Goal: Information Seeking & Learning: Learn about a topic

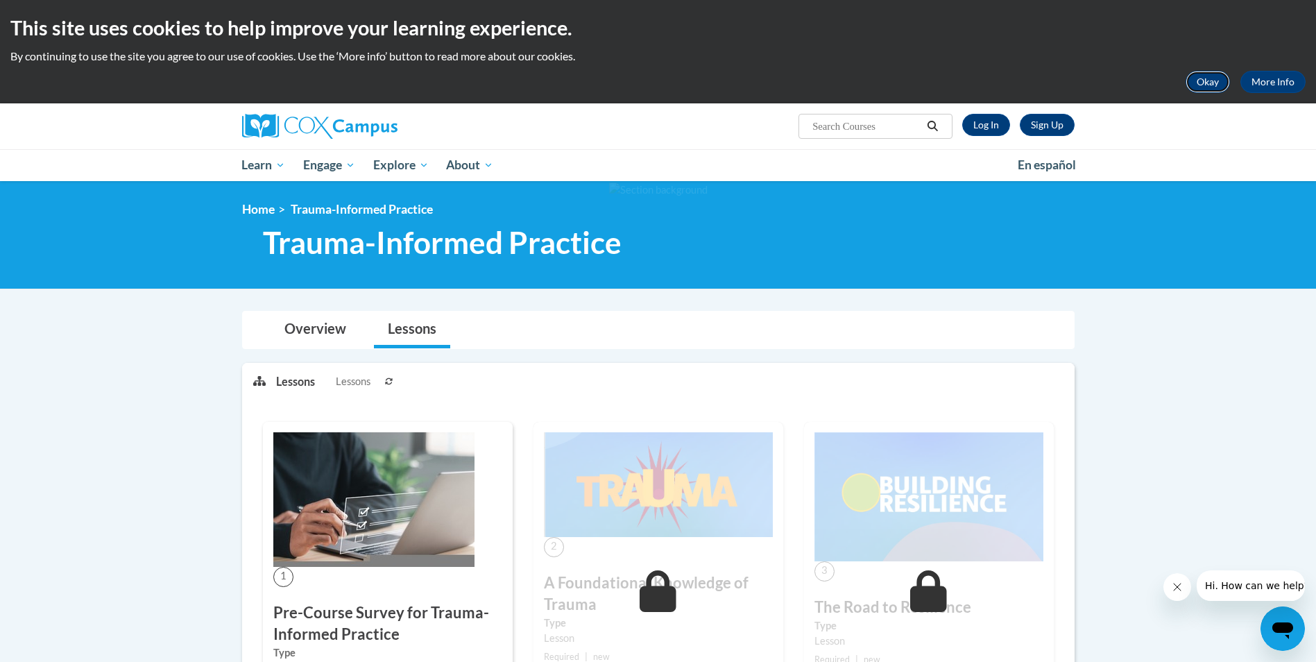
click at [1207, 80] on button "Okay" at bounding box center [1208, 82] width 44 height 22
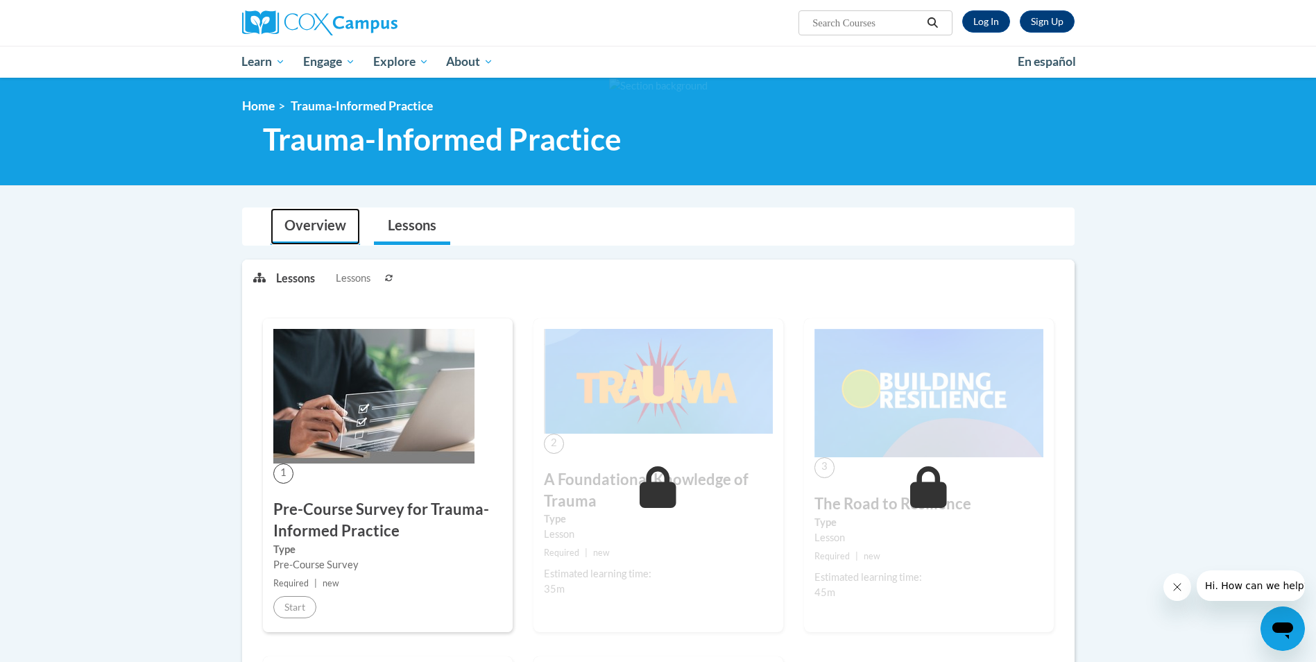
click at [314, 222] on link "Overview" at bounding box center [316, 226] width 90 height 37
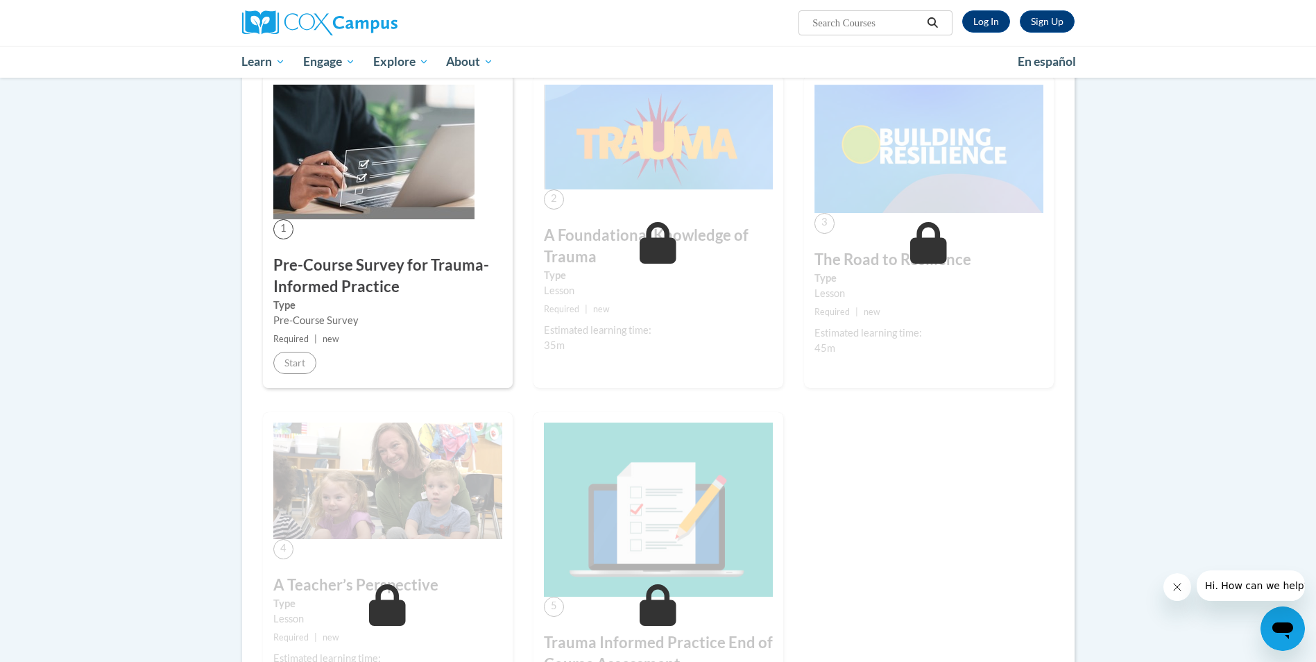
scroll to position [555, 0]
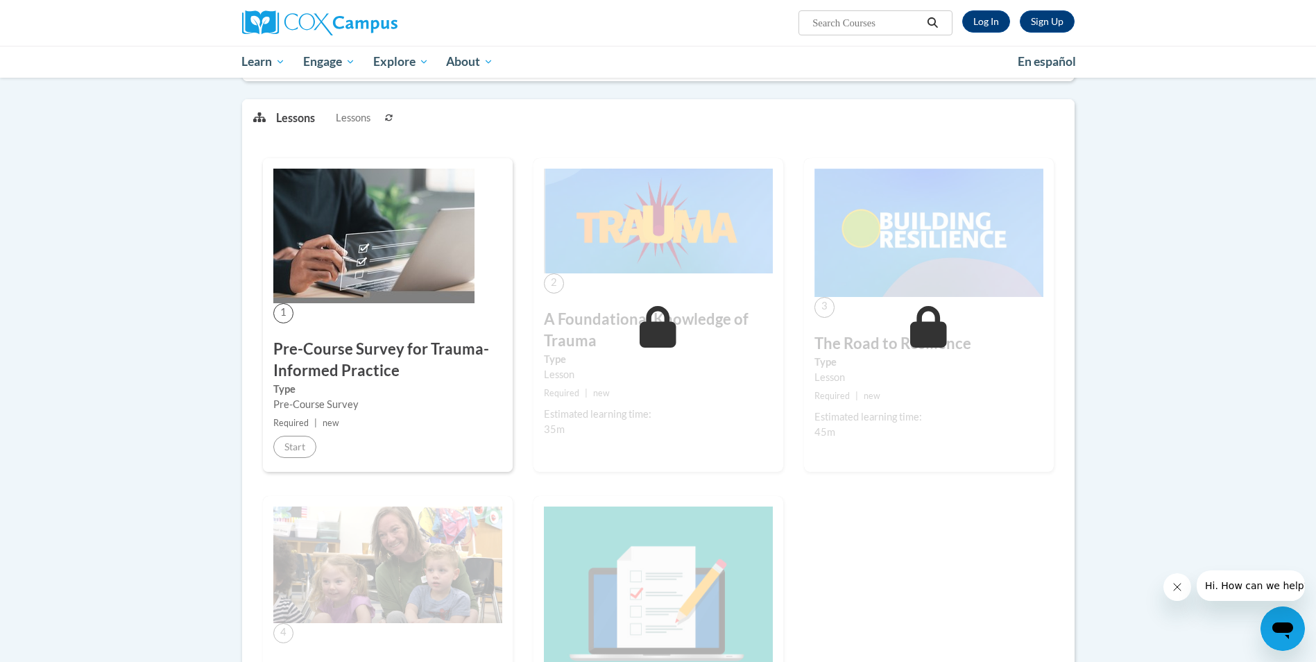
click at [591, 270] on img at bounding box center [658, 221] width 229 height 105
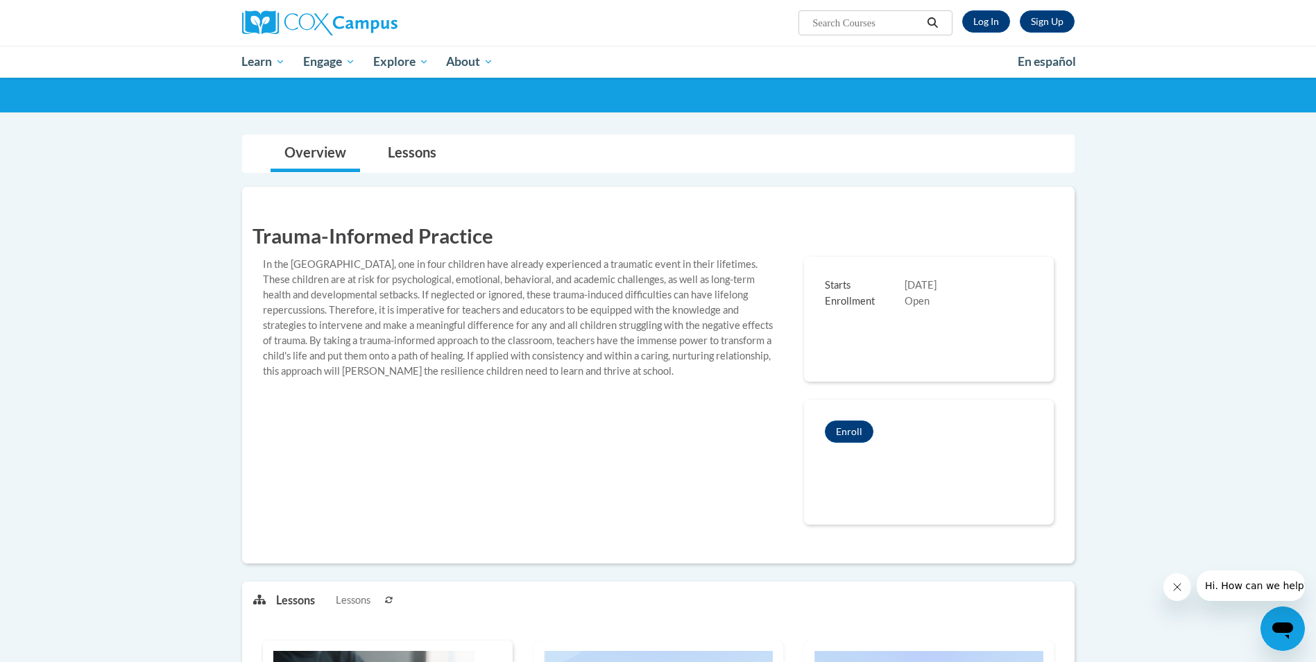
scroll to position [0, 0]
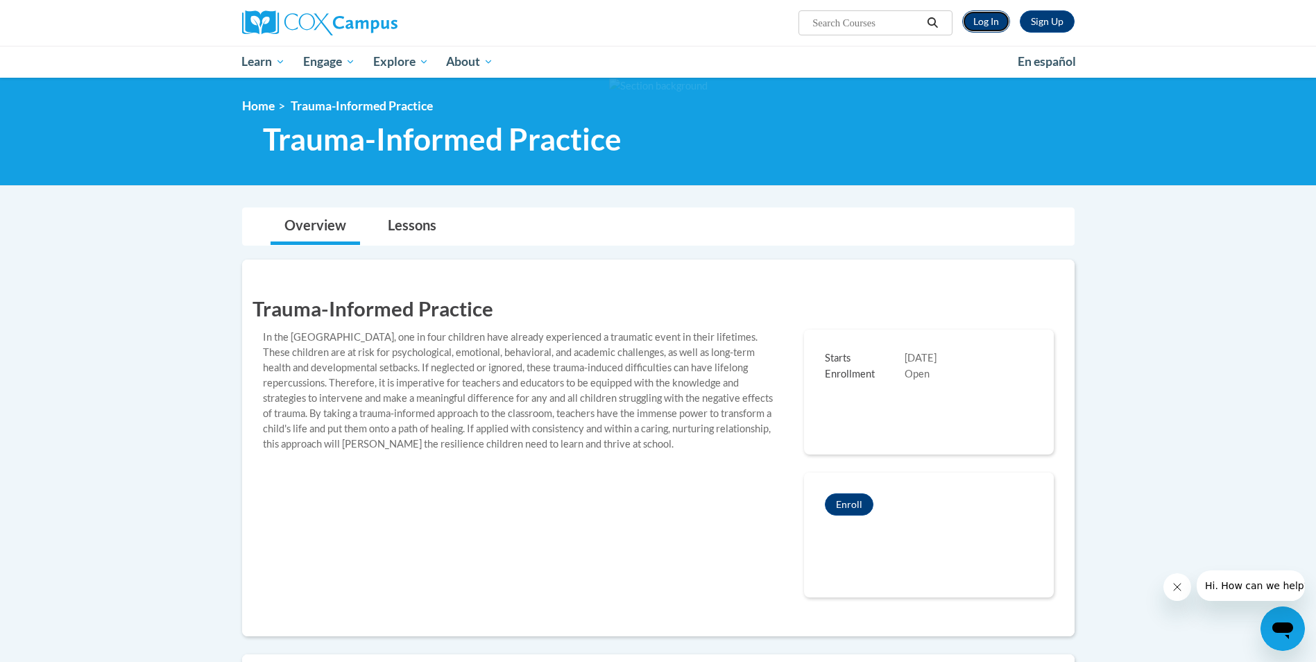
click at [983, 14] on link "Log In" at bounding box center [986, 21] width 48 height 22
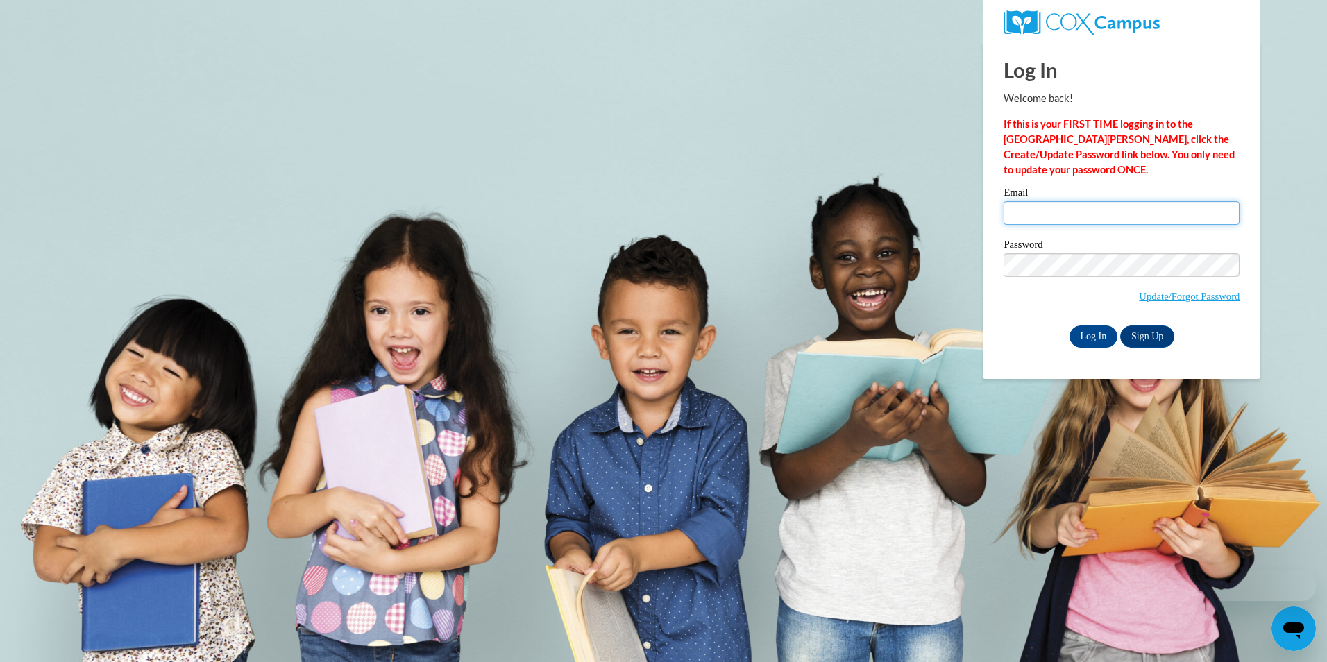
click at [1058, 214] on input "Email" at bounding box center [1121, 213] width 236 height 24
type input "tammy.daugherty@breckgrayson.org"
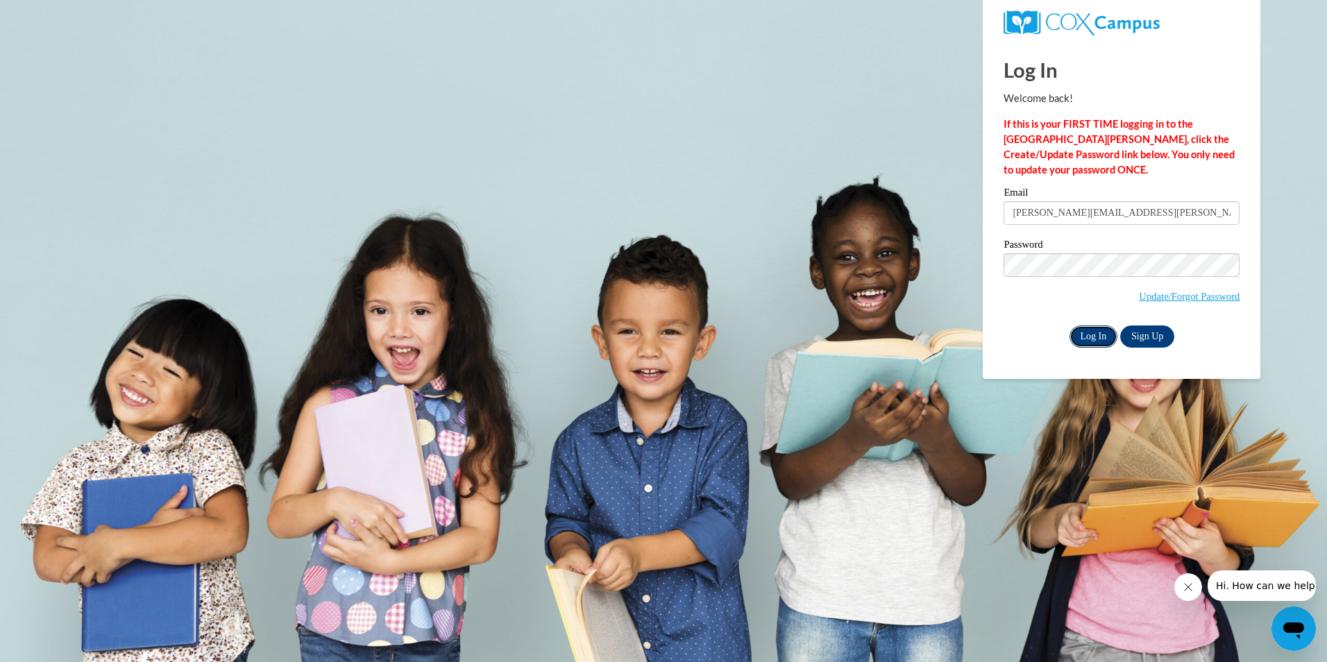
click at [1088, 334] on input "Log In" at bounding box center [1093, 336] width 49 height 22
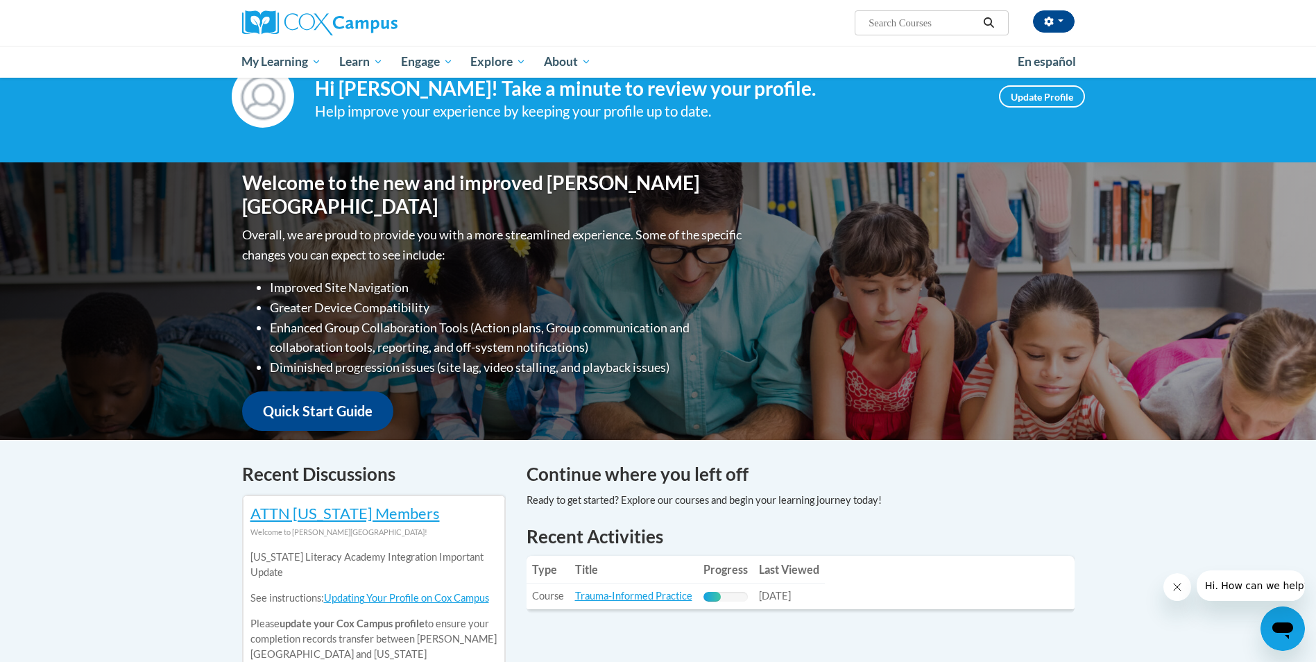
scroll to position [208, 0]
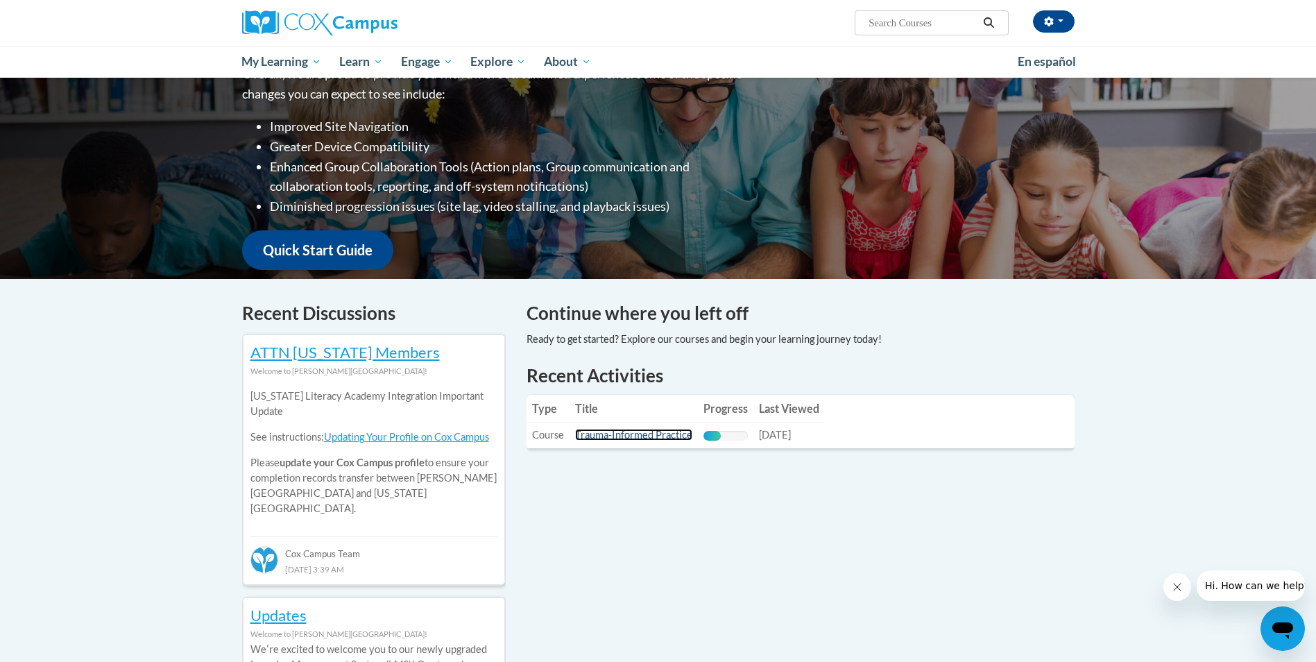
click at [618, 432] on link "Trauma-Informed Practice" at bounding box center [633, 435] width 117 height 12
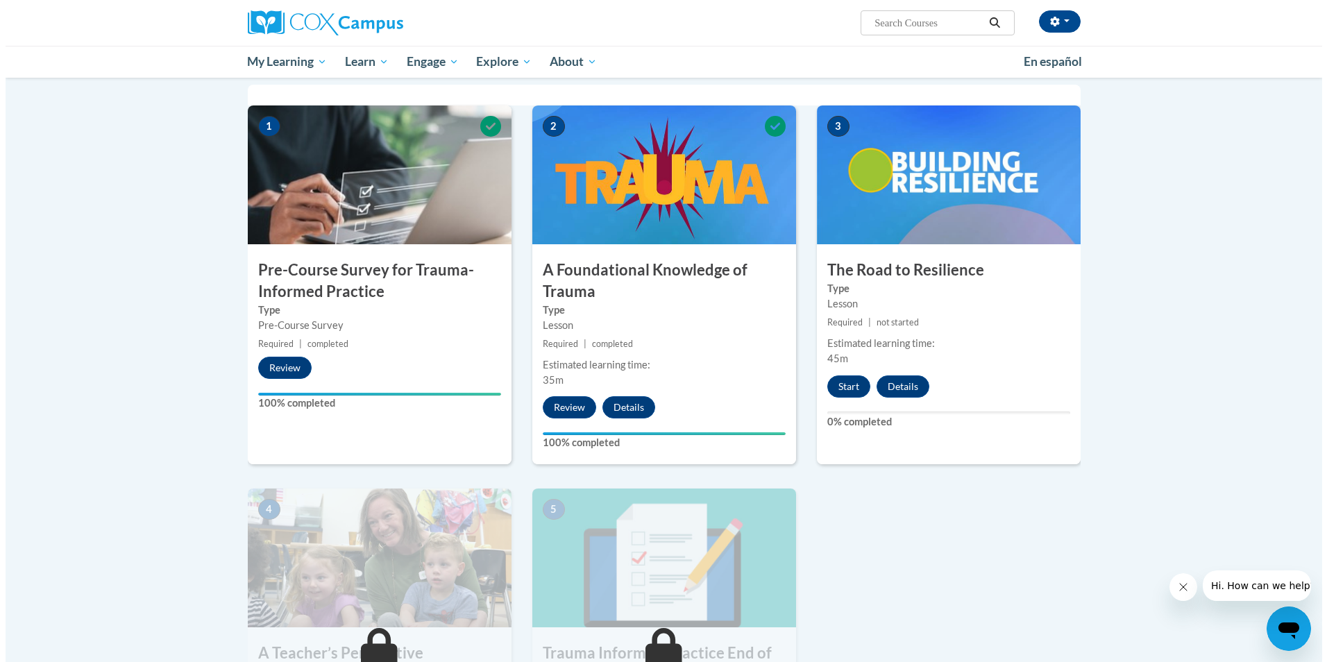
scroll to position [347, 0]
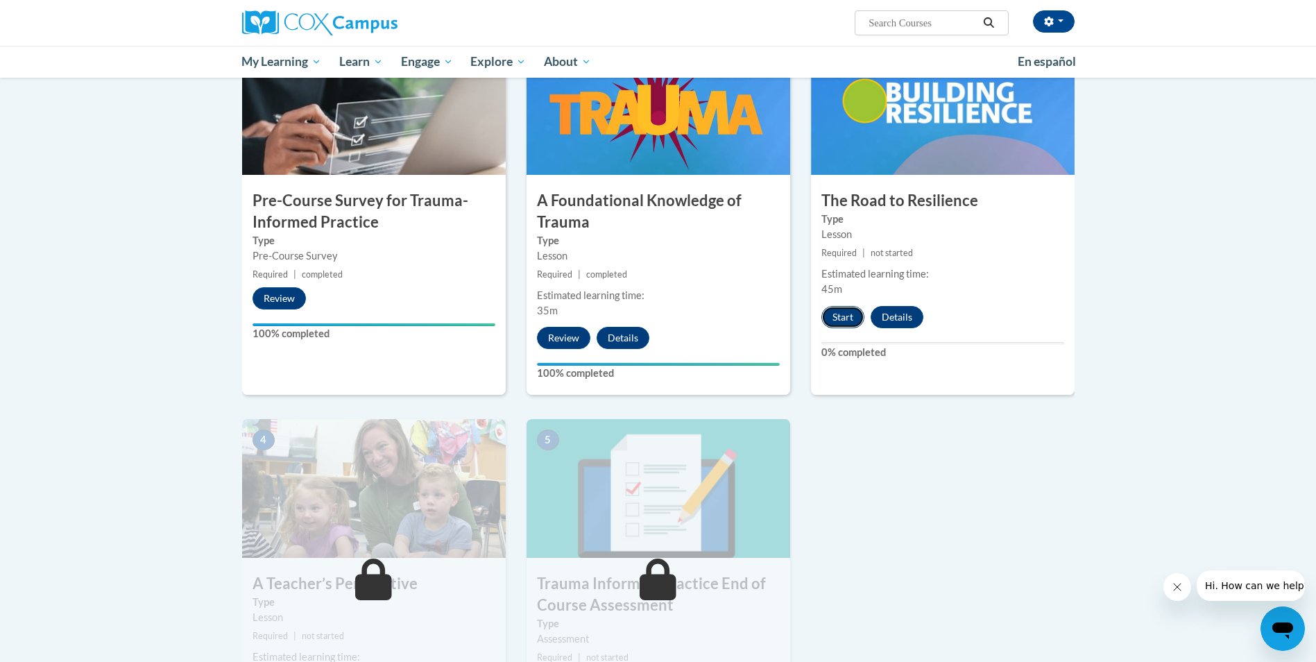
click at [852, 314] on button "Start" at bounding box center [843, 317] width 43 height 22
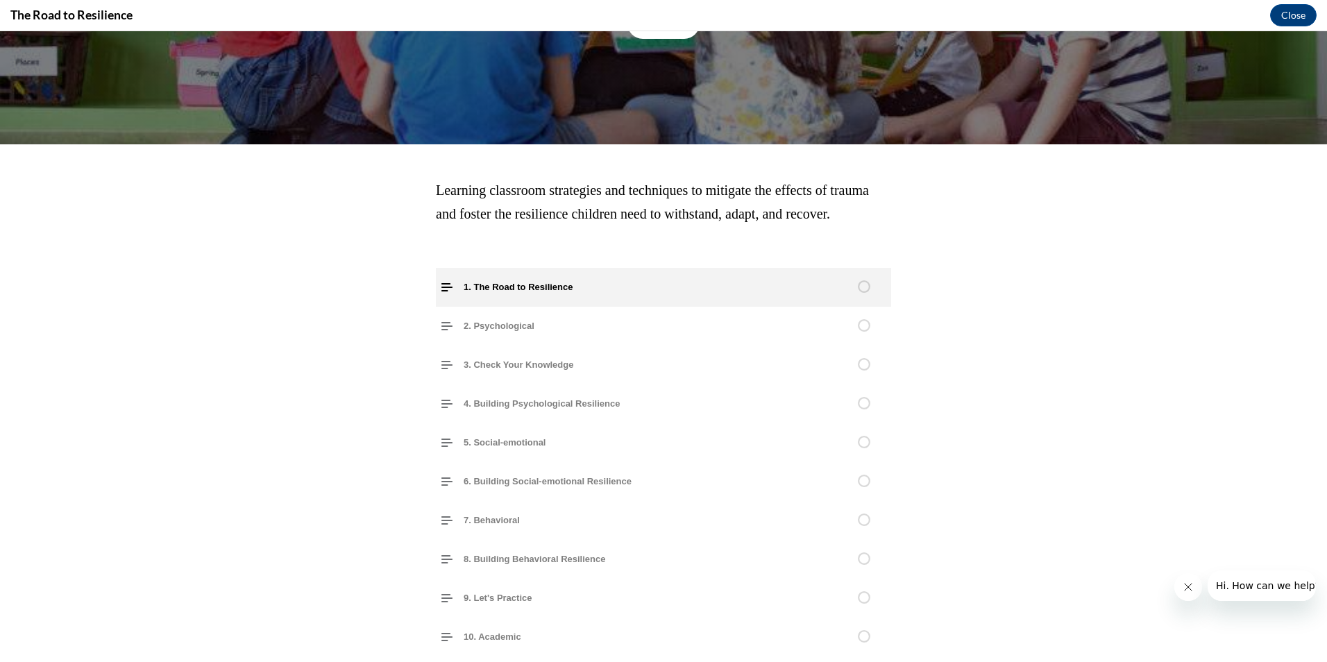
scroll to position [0, 0]
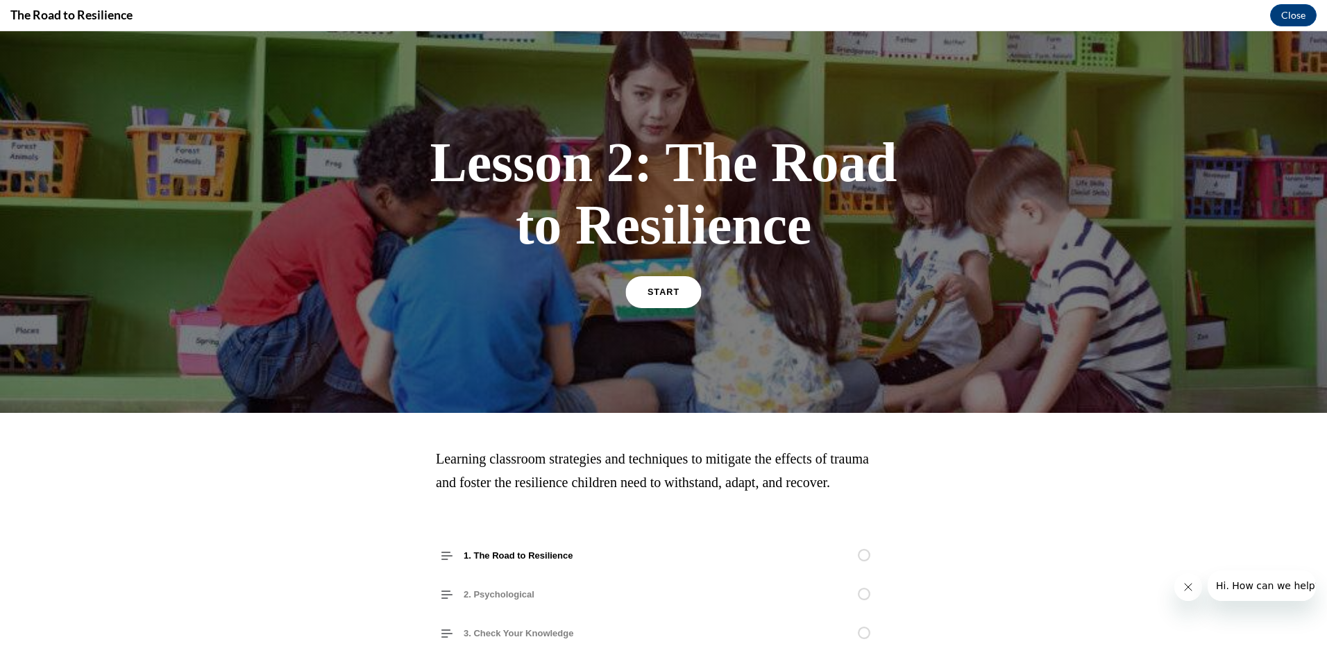
click at [673, 294] on link "START" at bounding box center [663, 292] width 76 height 32
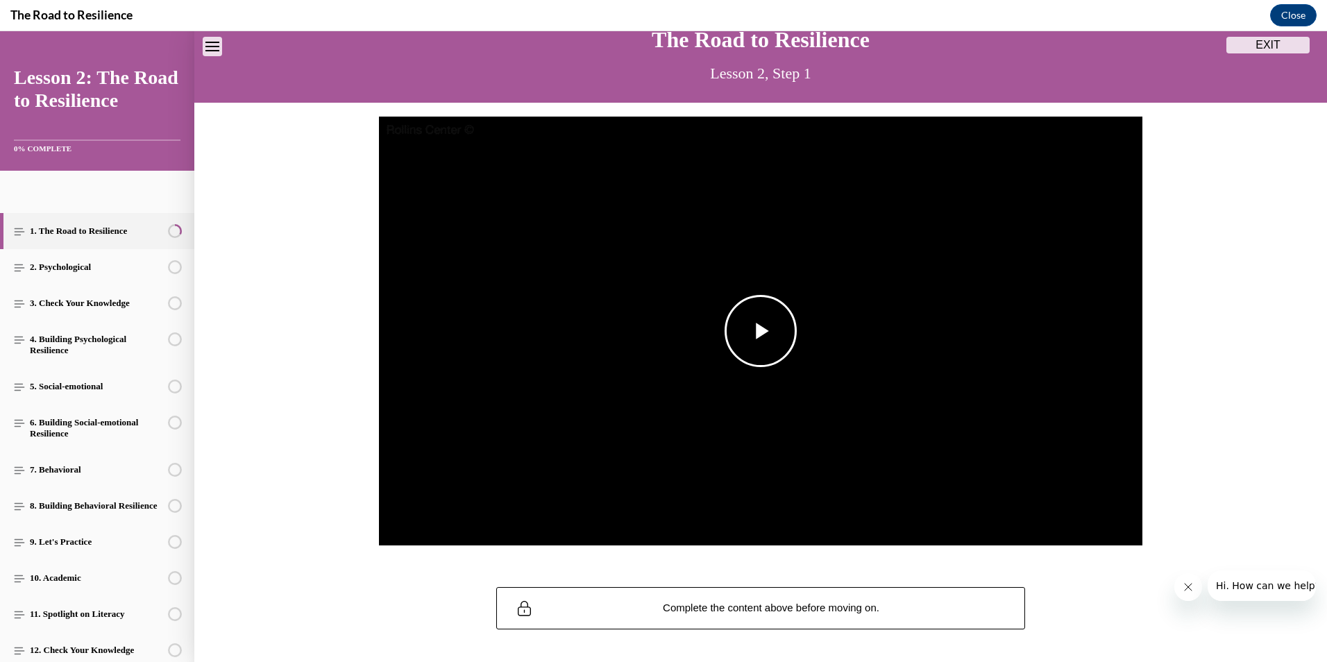
scroll to position [42, 0]
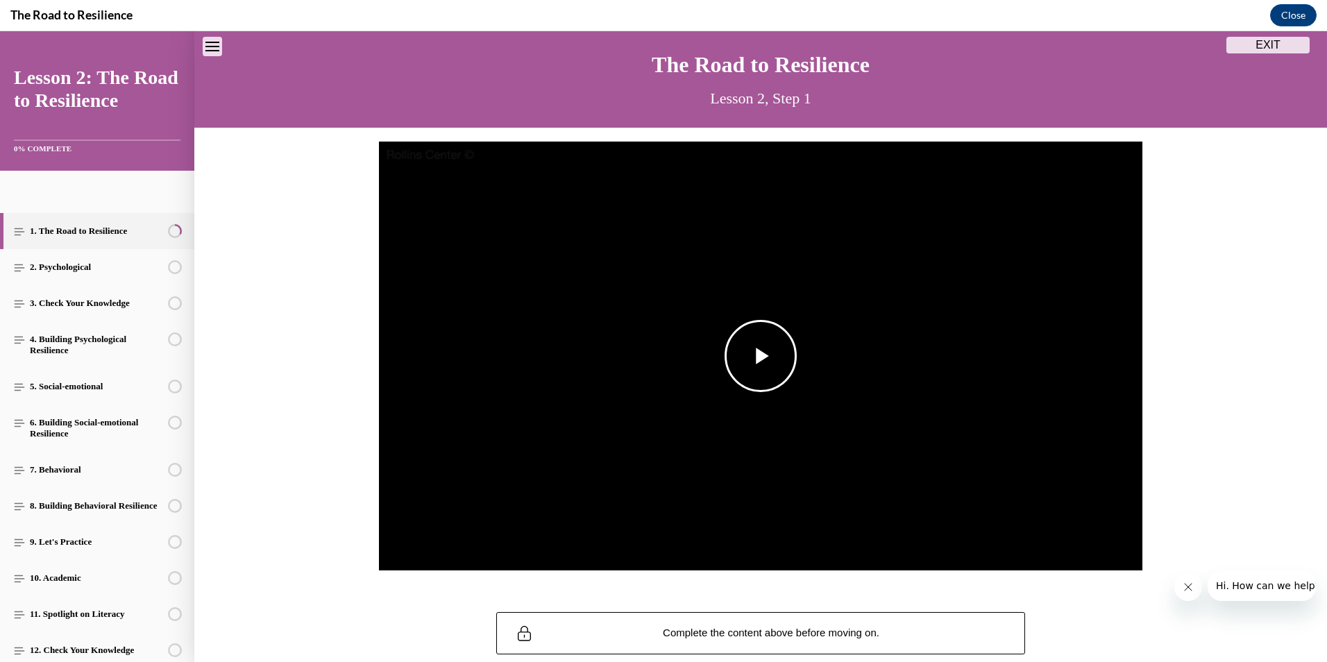
click at [761, 356] on span "Video player" at bounding box center [761, 356] width 0 height 0
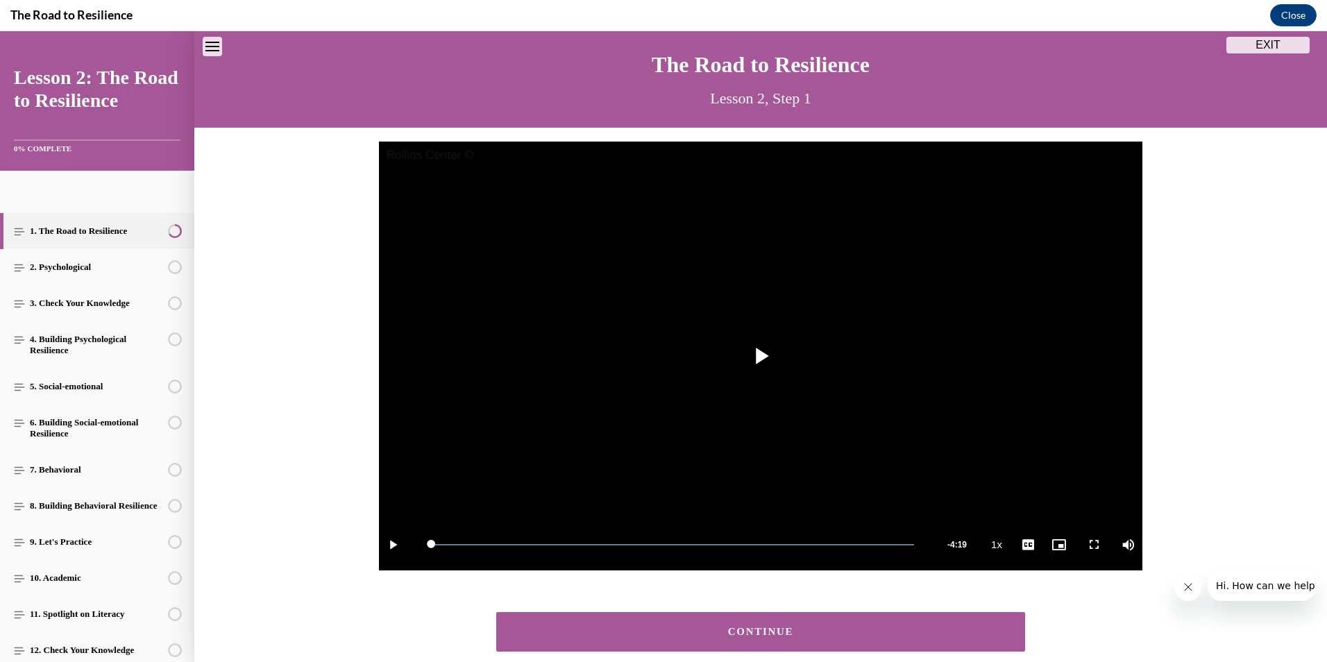
click at [658, 628] on div "CONTINUE" at bounding box center [761, 632] width 486 height 10
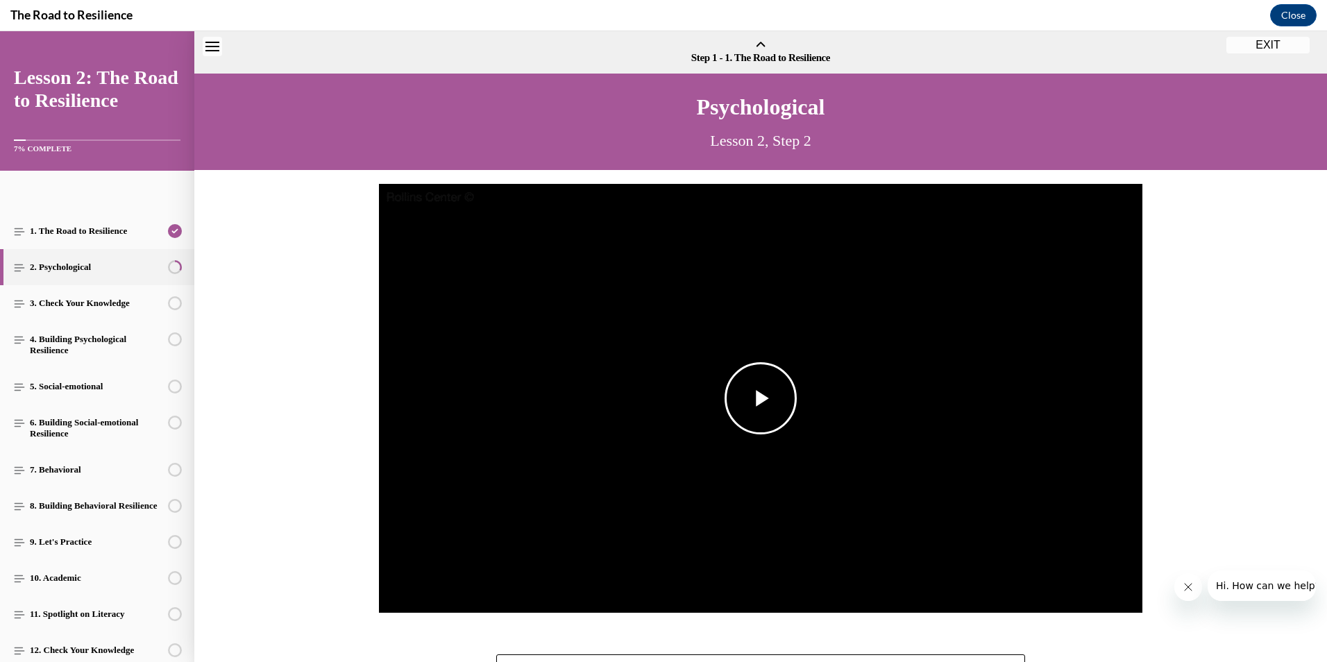
scroll to position [43, 0]
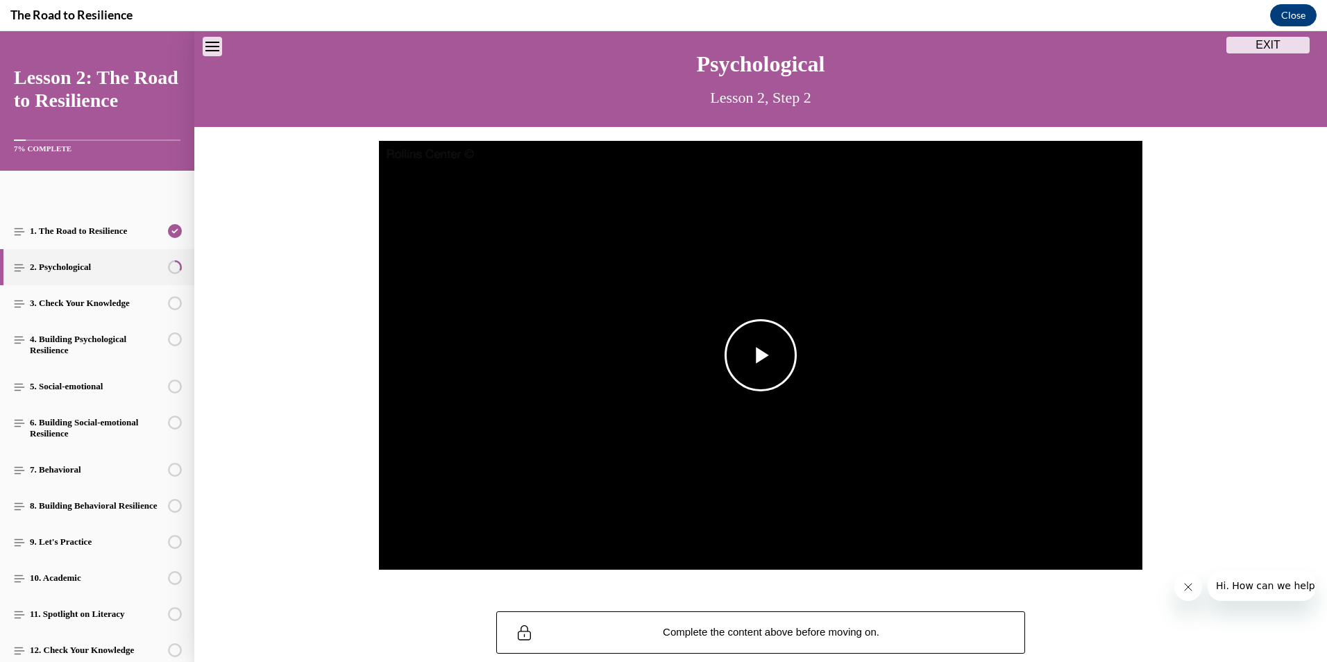
click at [761, 355] on span "Video player" at bounding box center [761, 355] width 0 height 0
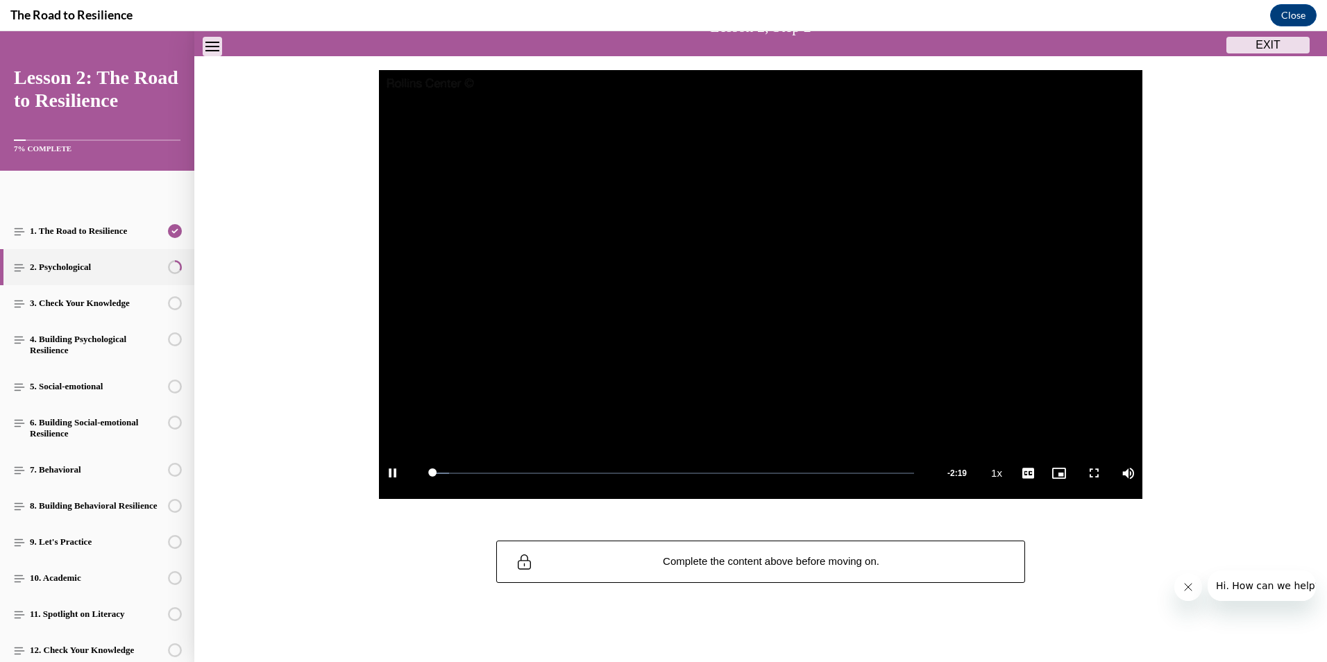
scroll to position [115, 0]
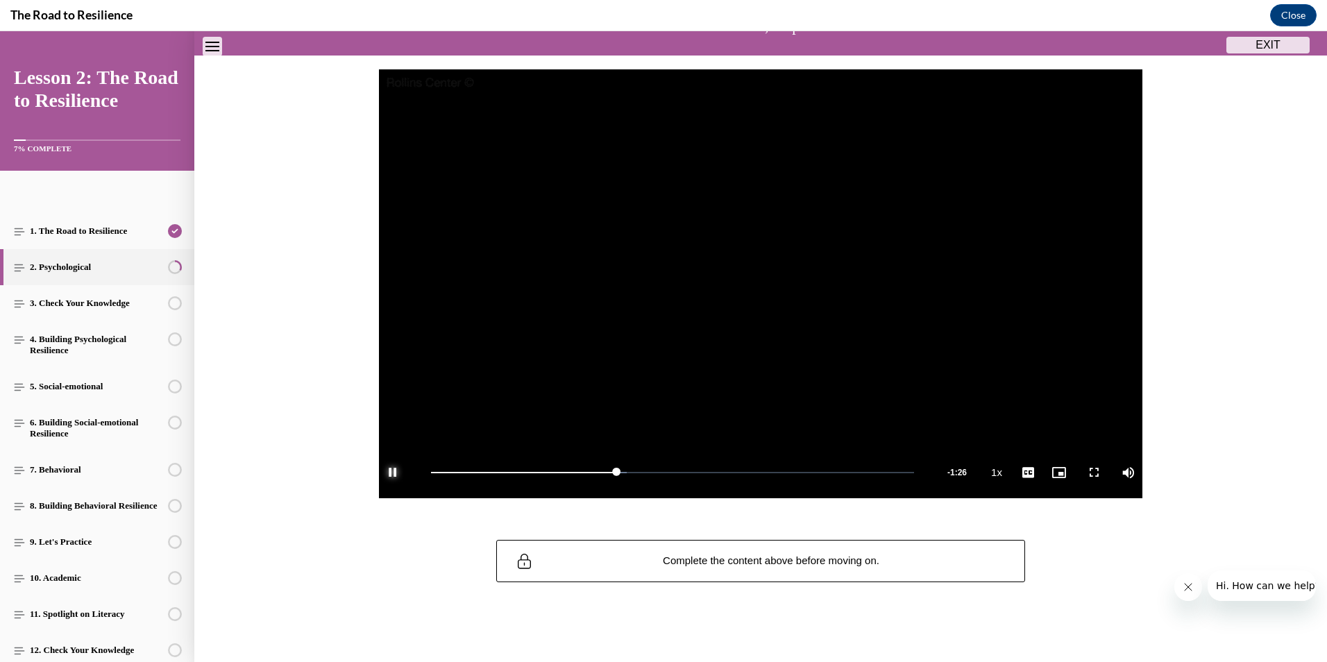
click at [388, 473] on span "Video player" at bounding box center [393, 473] width 28 height 0
click at [761, 284] on span "Video player" at bounding box center [761, 284] width 0 height 0
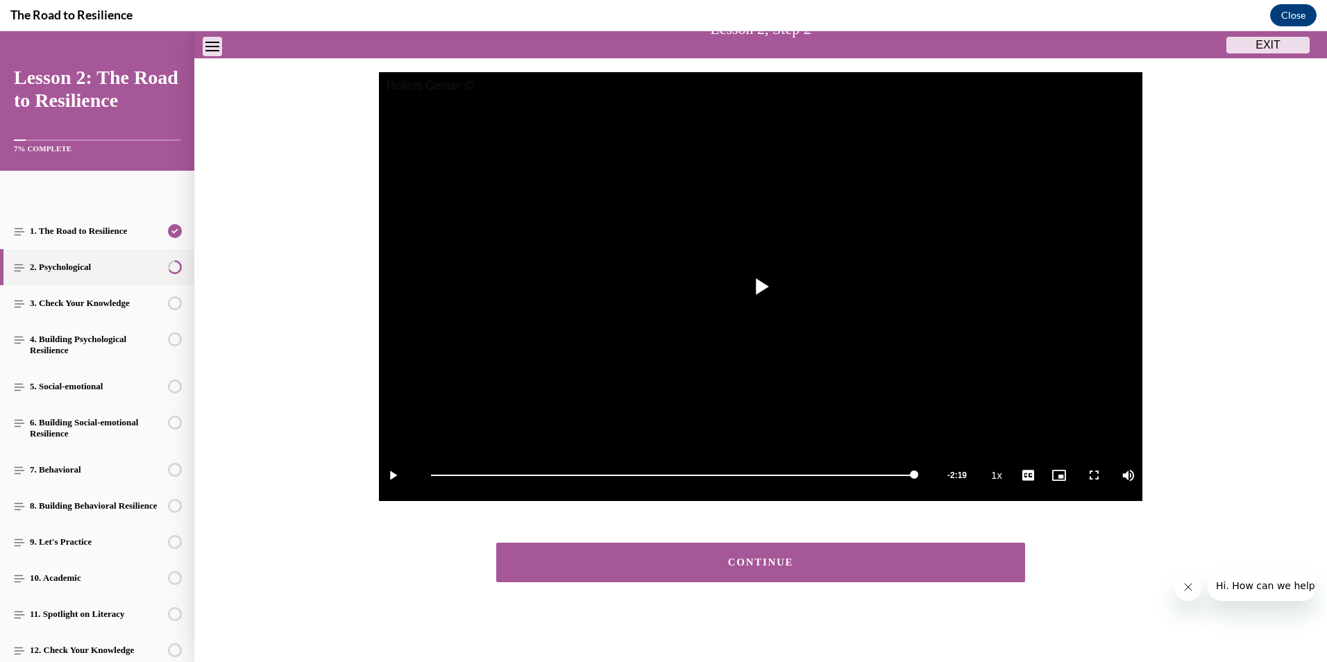
scroll to position [112, 0]
click at [779, 556] on button "CONTINUE" at bounding box center [760, 563] width 529 height 40
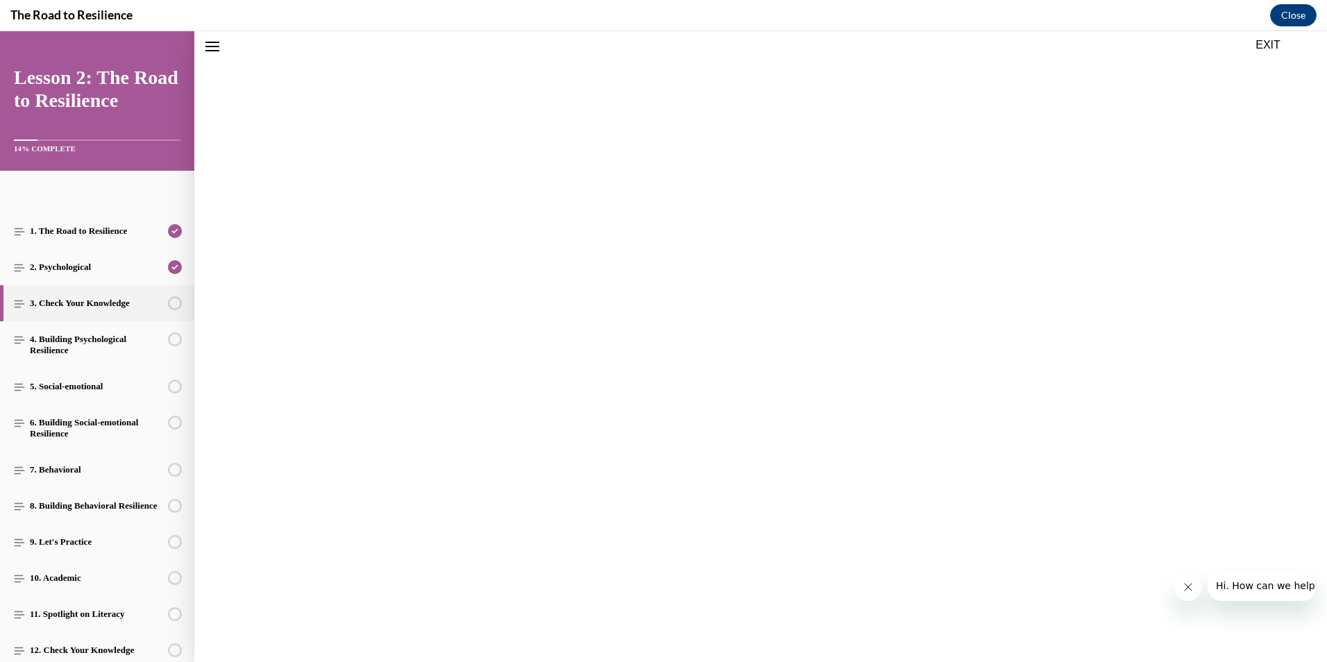
scroll to position [43, 0]
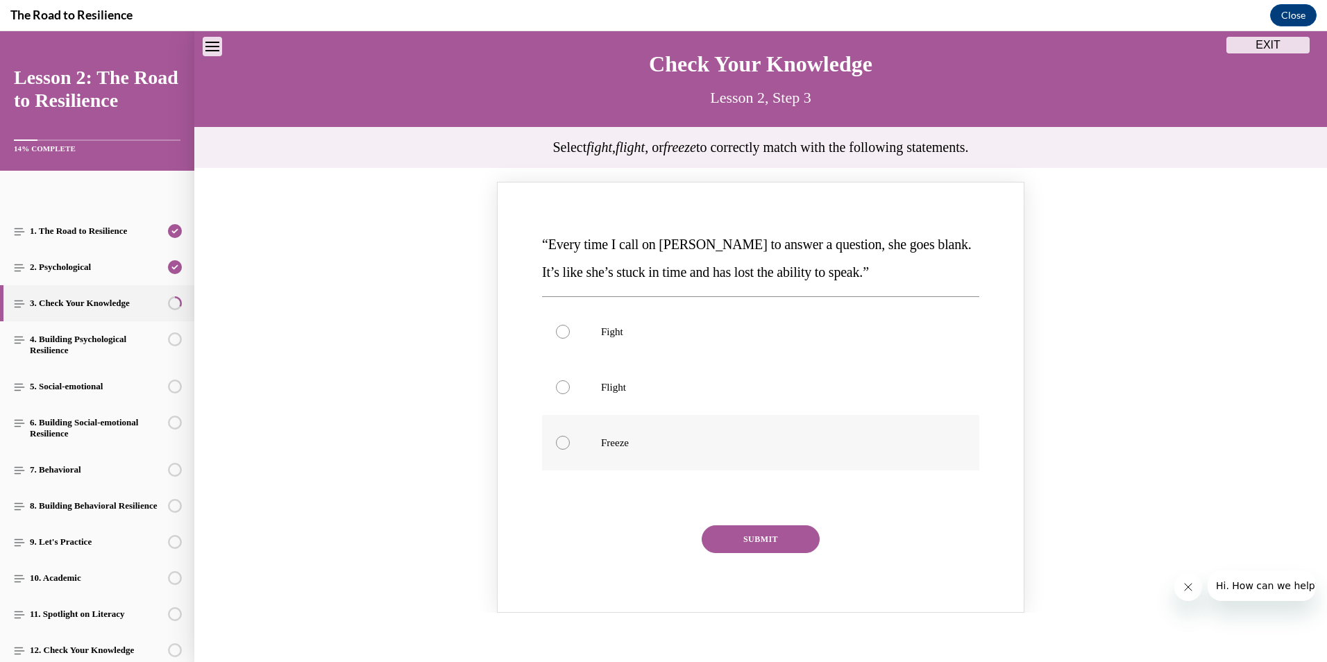
click at [559, 443] on div "Knowledge check: Multiple choice" at bounding box center [563, 443] width 14 height 14
click at [559, 443] on input "Freeze" at bounding box center [563, 443] width 14 height 14
radio input "true"
click at [781, 536] on button "SUBMIT" at bounding box center [761, 539] width 118 height 28
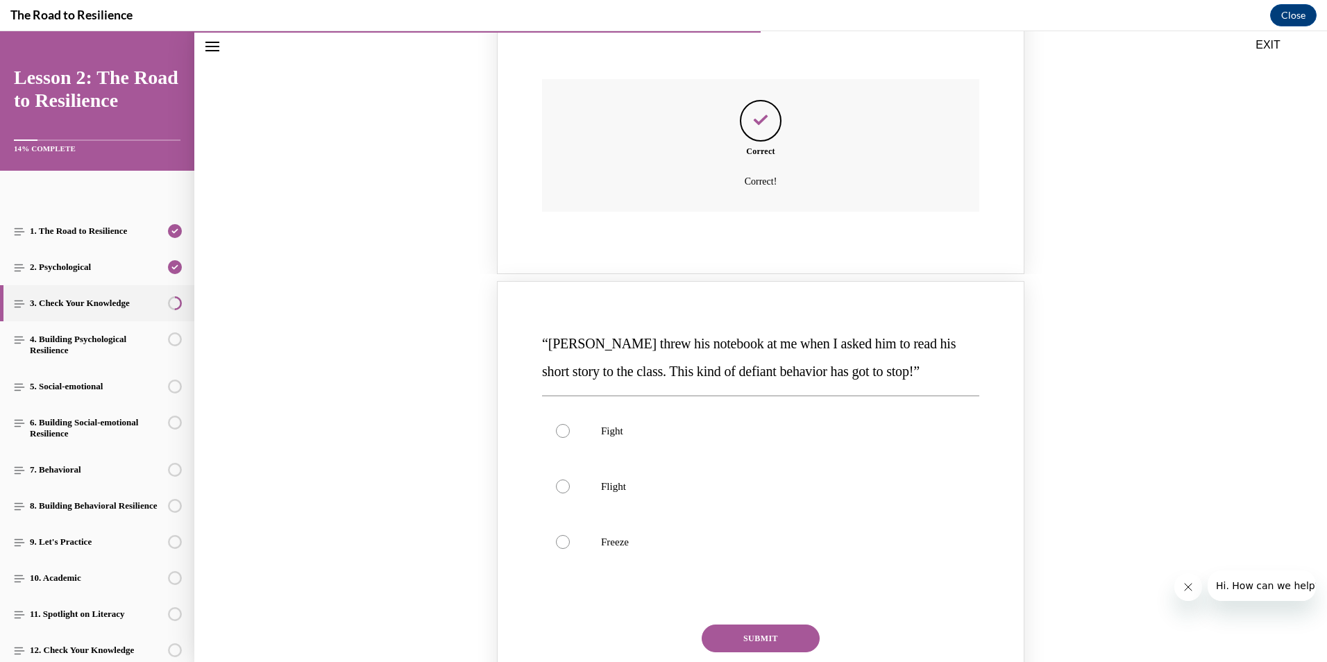
scroll to position [529, 0]
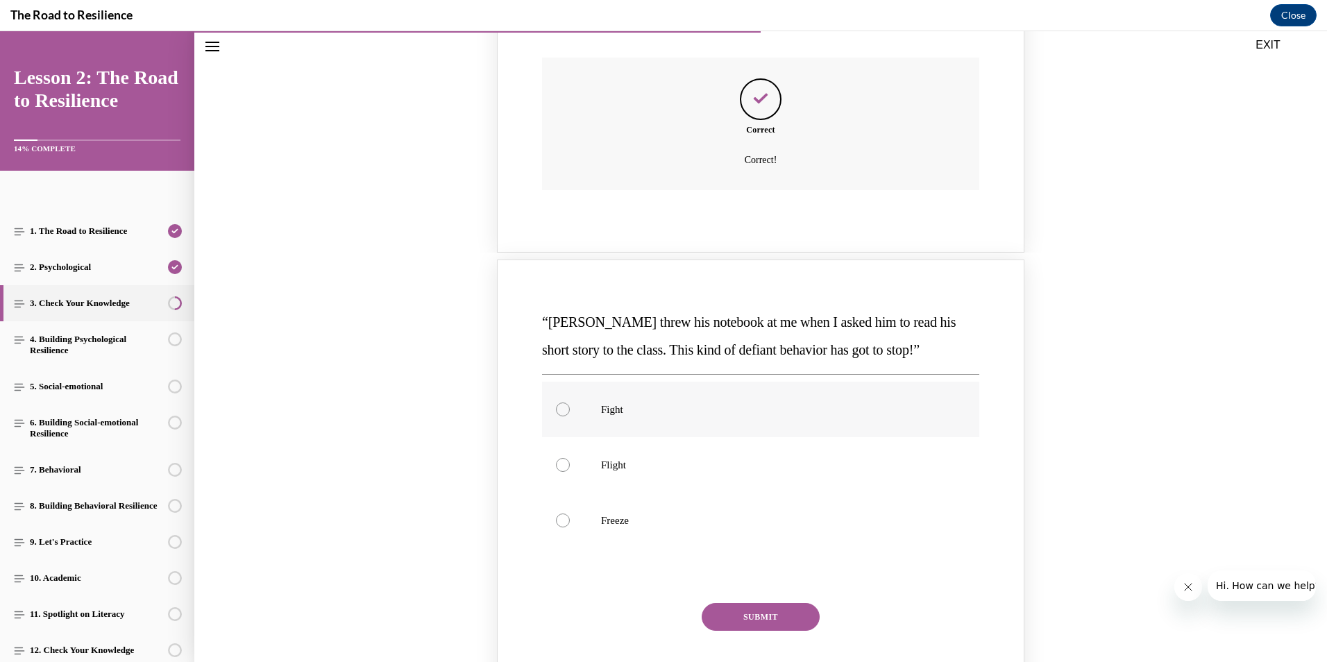
click at [559, 411] on div "Knowledge check: Multiple choice" at bounding box center [563, 409] width 14 height 14
click at [559, 411] on input "Fight" at bounding box center [563, 409] width 14 height 14
radio input "true"
click at [748, 616] on button "SUBMIT" at bounding box center [761, 617] width 118 height 28
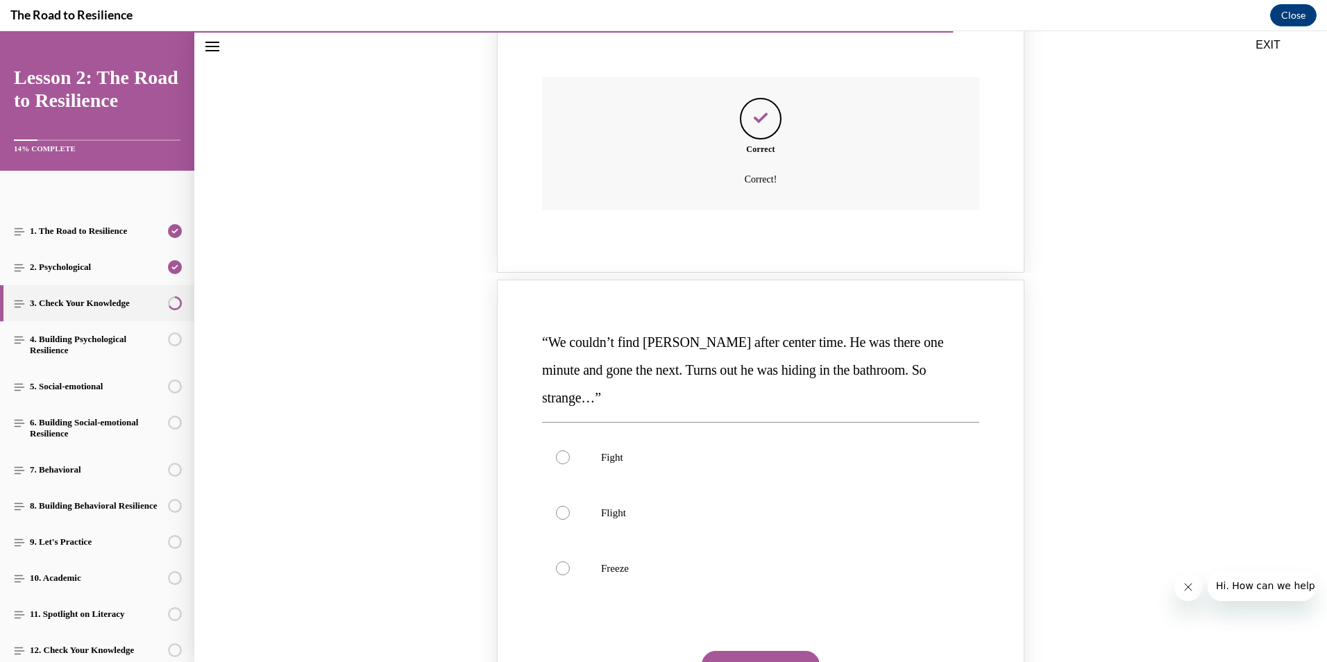
scroll to position [1084, 0]
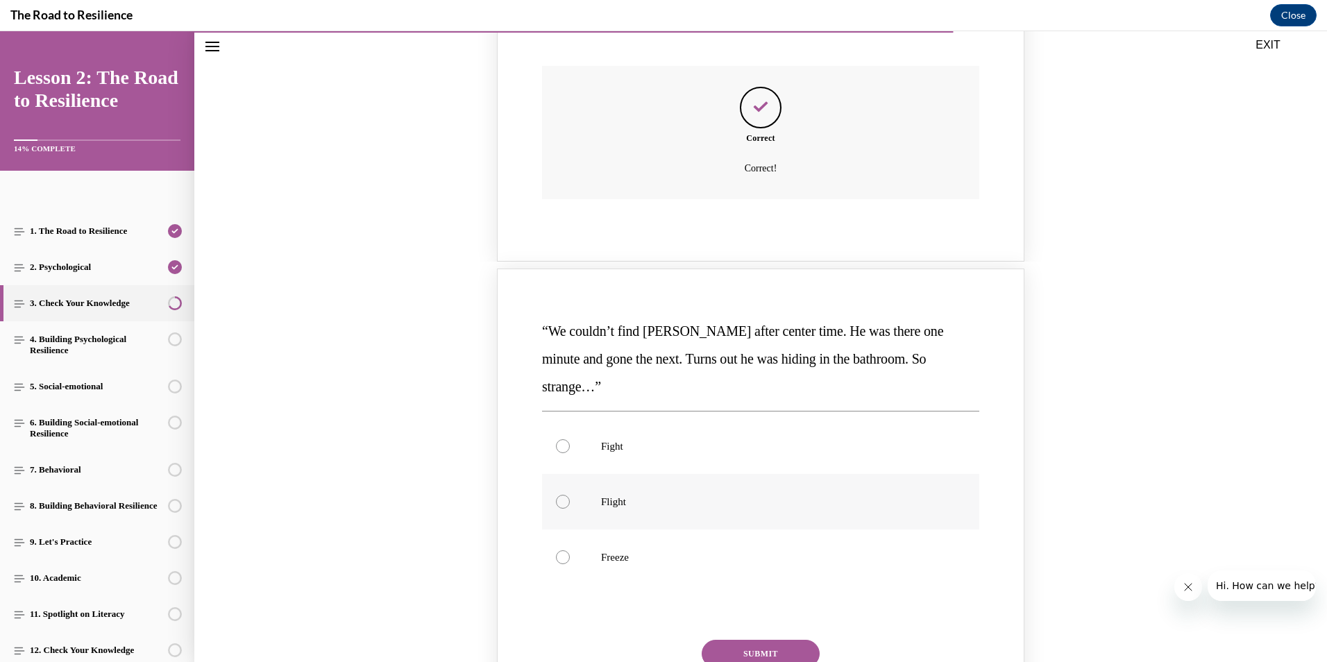
click at [565, 475] on label "Flight" at bounding box center [760, 502] width 437 height 56
click at [565, 495] on input "Flight" at bounding box center [563, 502] width 14 height 14
radio input "true"
click at [769, 640] on button "SUBMIT" at bounding box center [761, 654] width 118 height 28
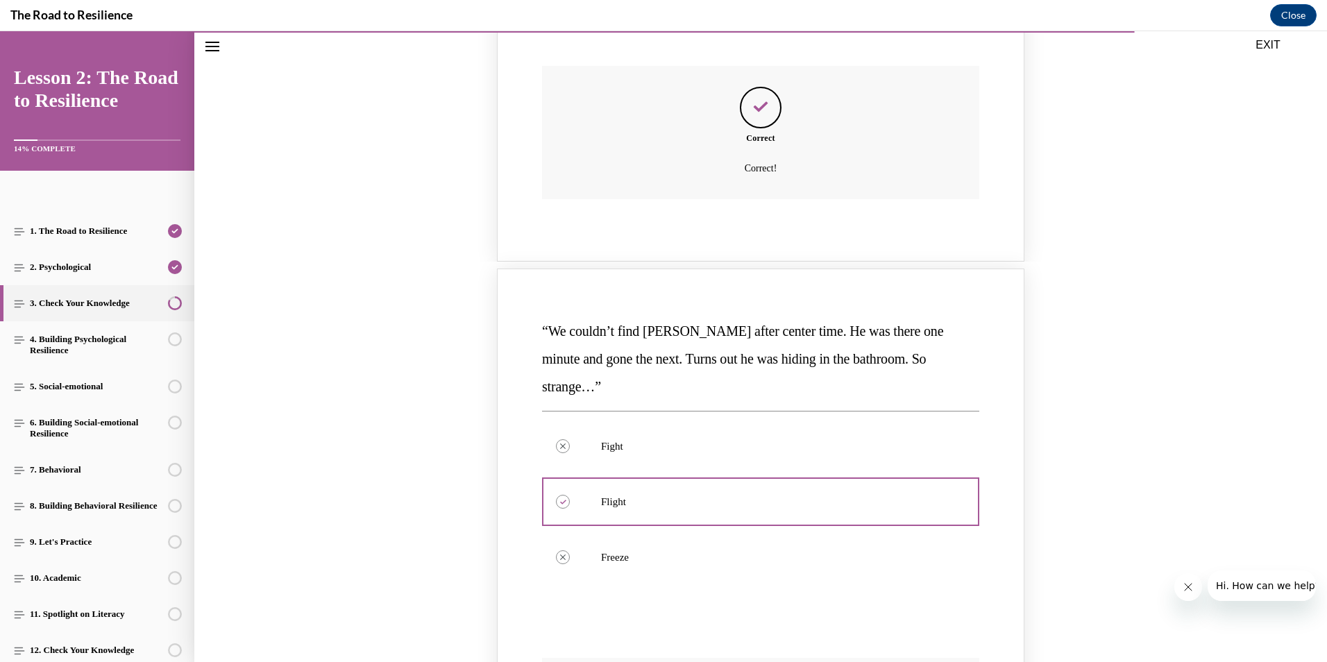
scroll to position [1395, 0]
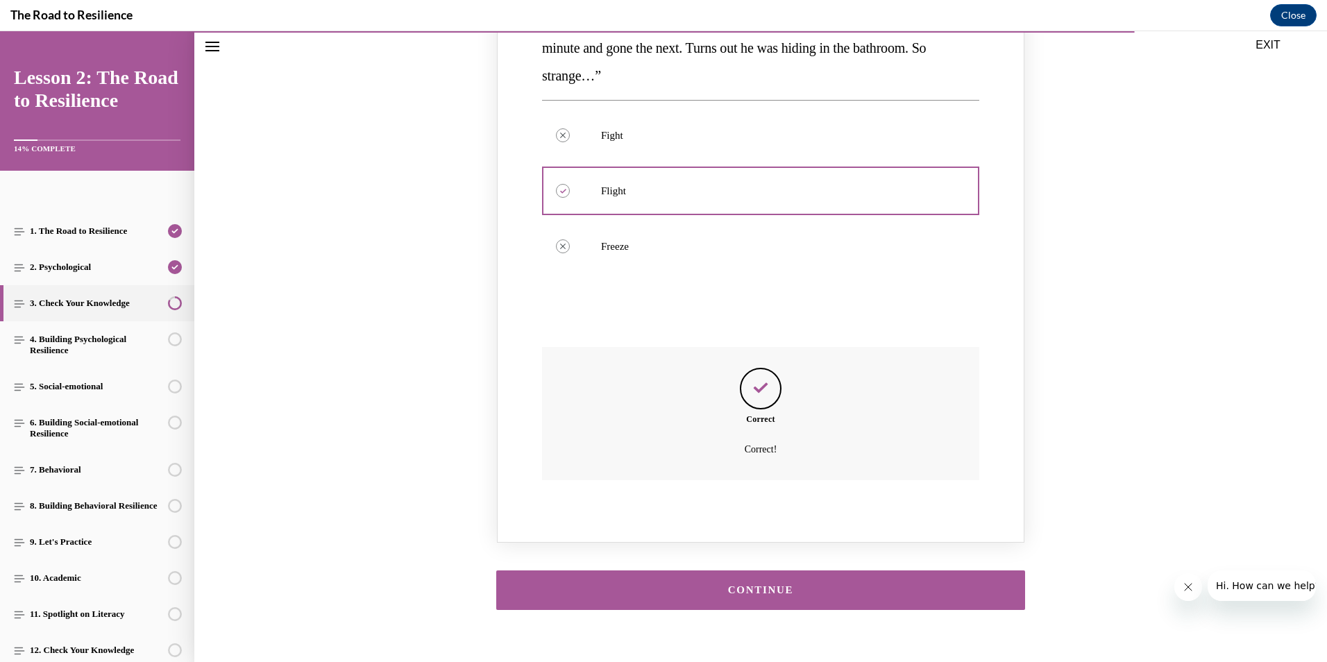
click at [797, 585] on div "CONTINUE" at bounding box center [761, 590] width 486 height 10
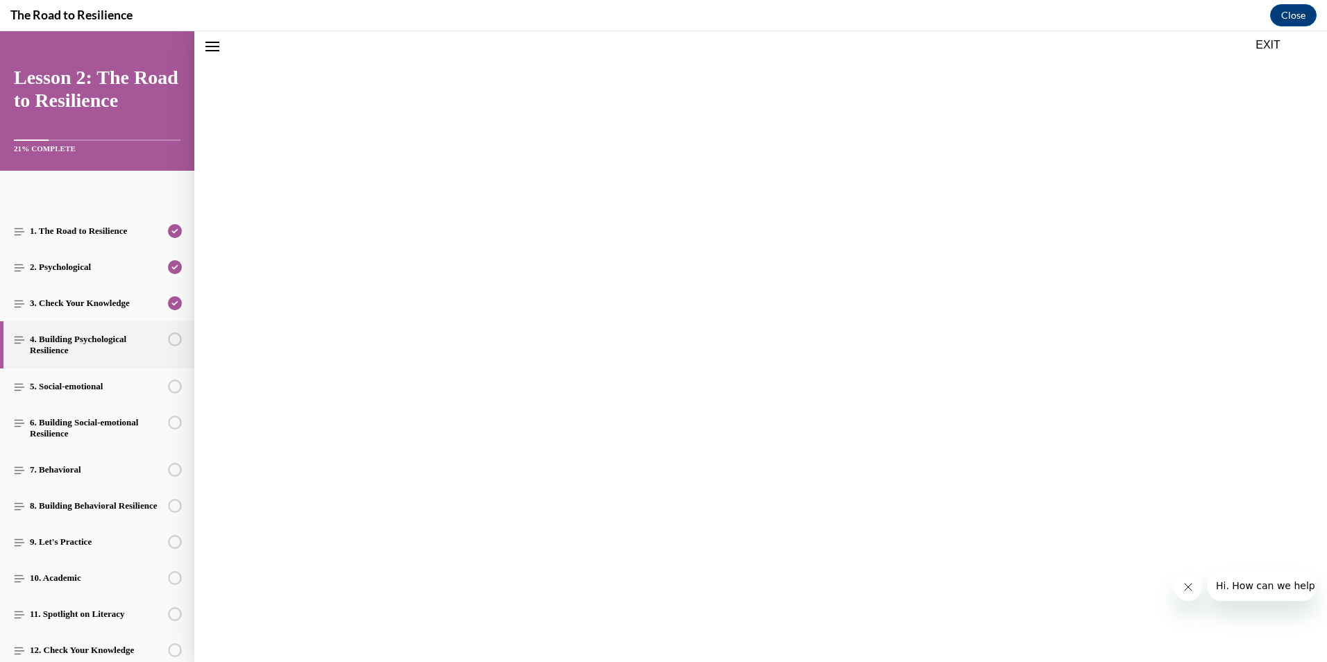
scroll to position [43, 0]
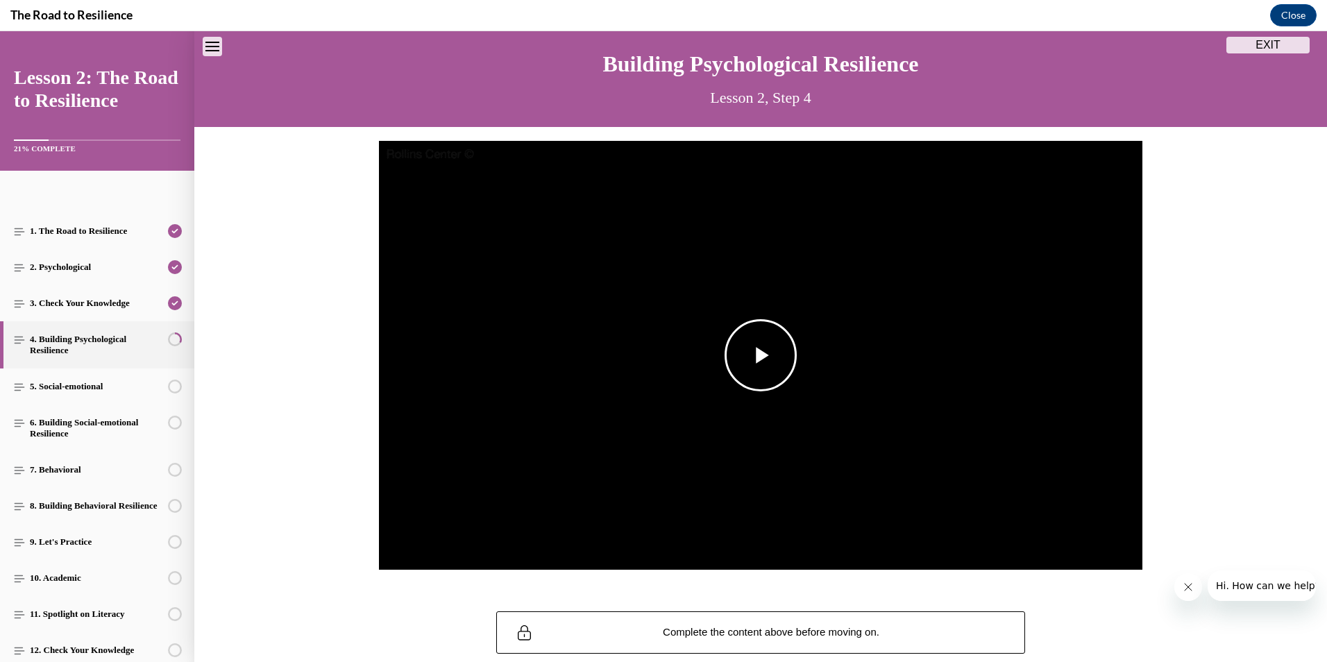
click at [761, 355] on span "Video player" at bounding box center [761, 355] width 0 height 0
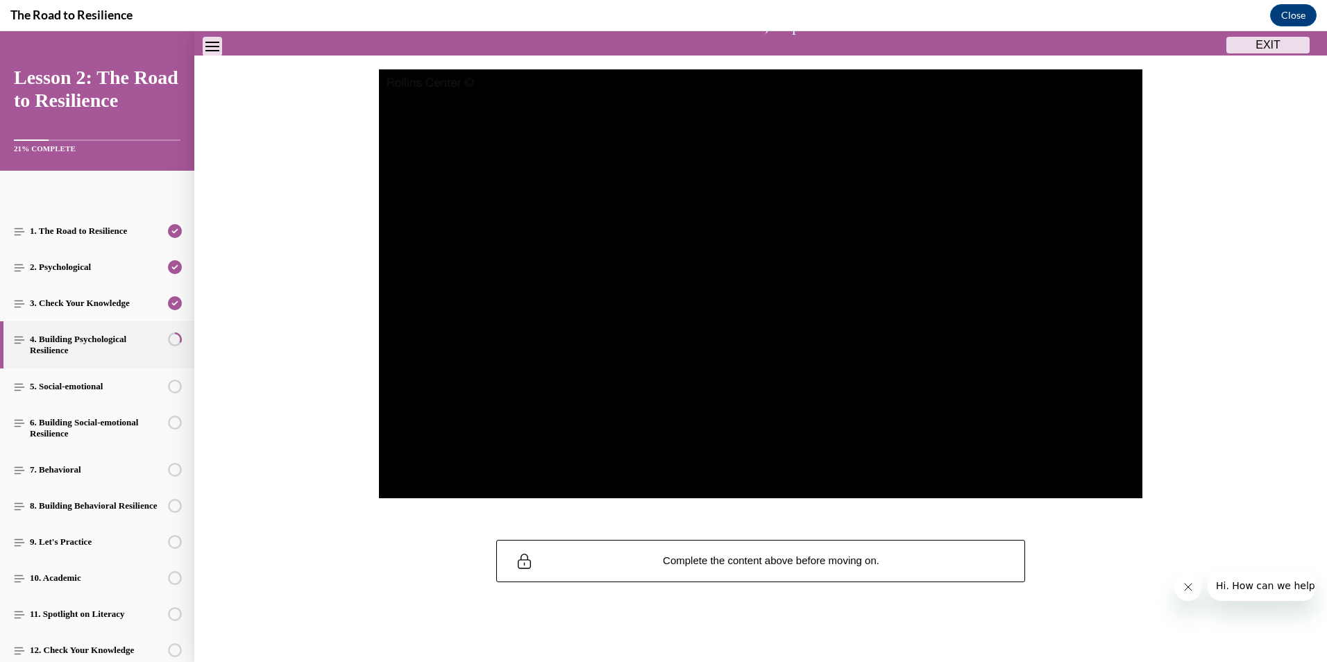
scroll to position [112, 0]
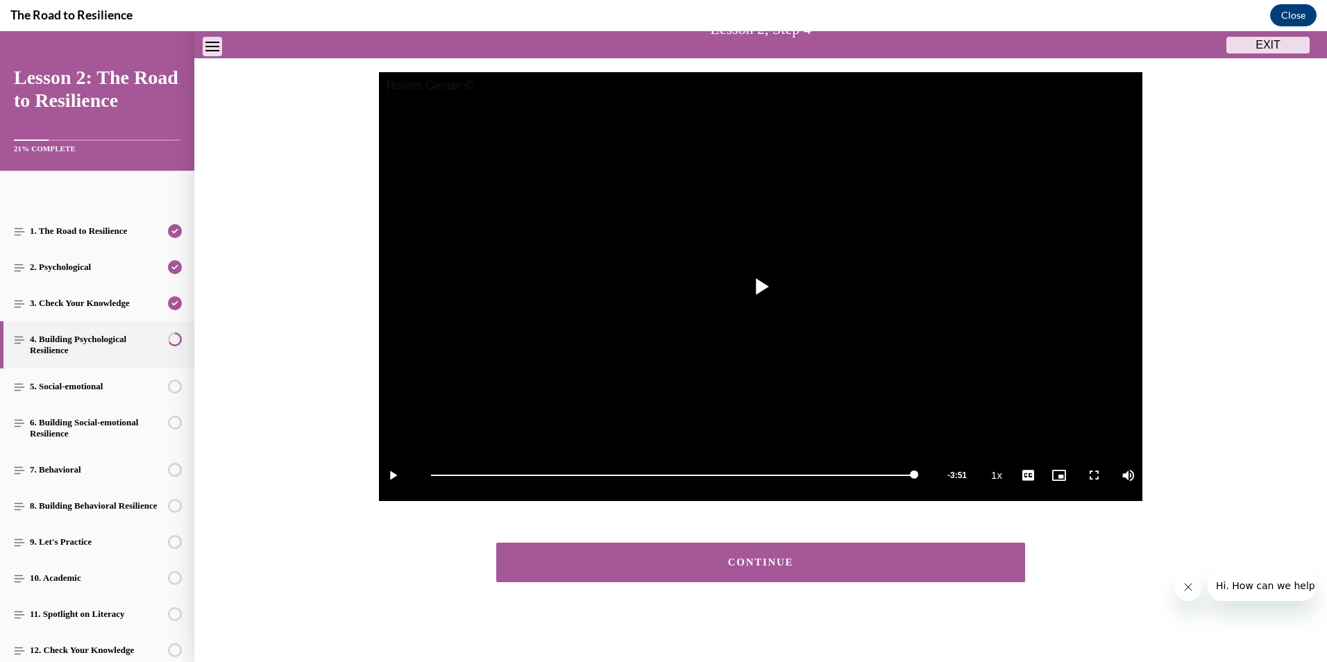
click at [813, 564] on div "CONTINUE" at bounding box center [761, 562] width 486 height 10
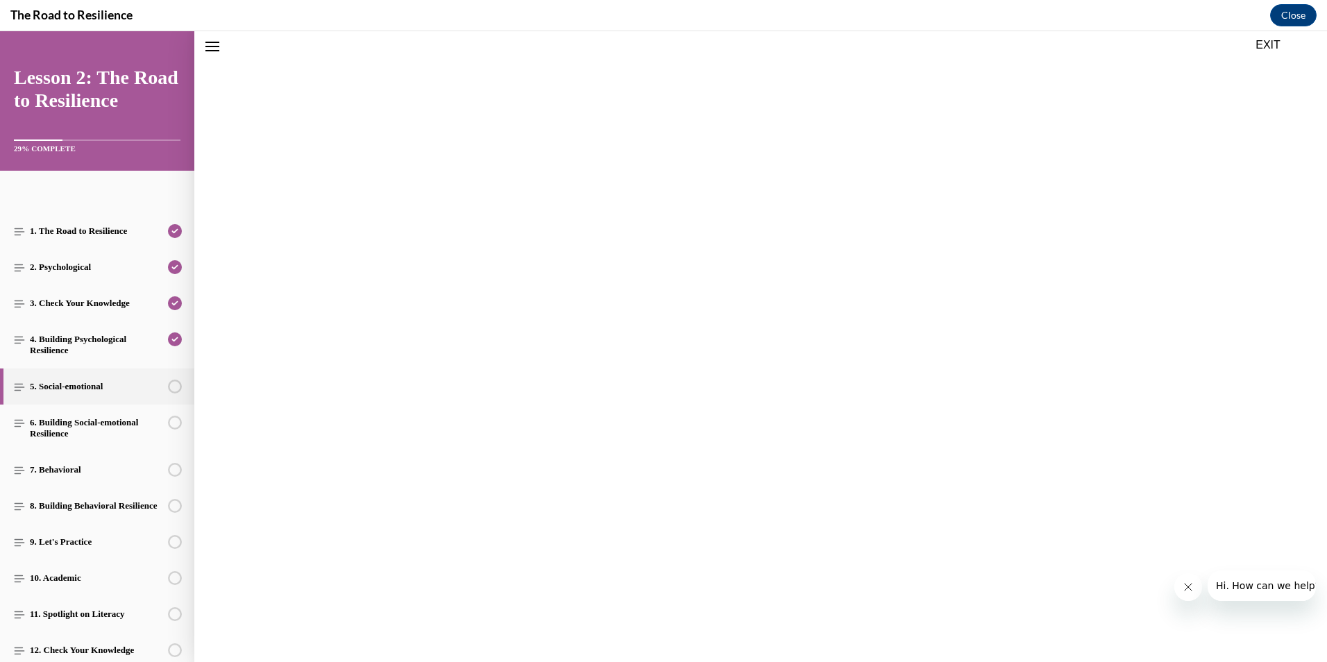
scroll to position [43, 0]
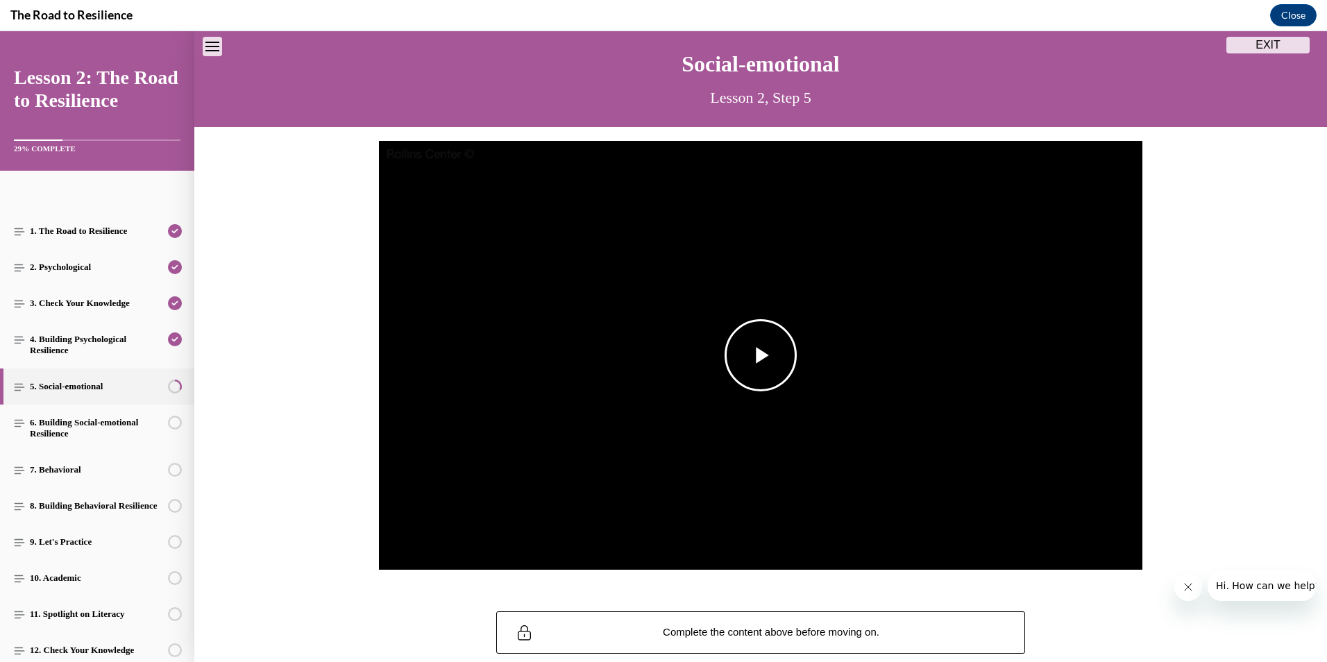
click at [761, 355] on span "Video player" at bounding box center [761, 355] width 0 height 0
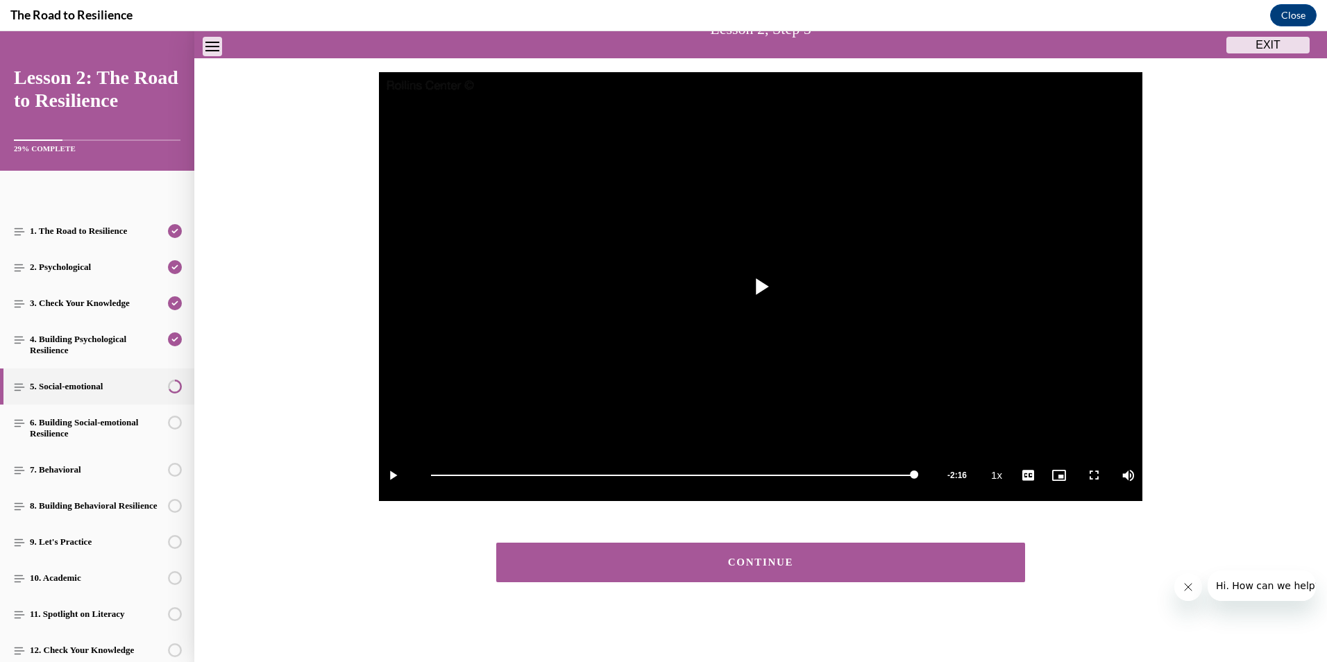
scroll to position [112, 0]
click at [760, 571] on button "CONTINUE" at bounding box center [760, 563] width 529 height 40
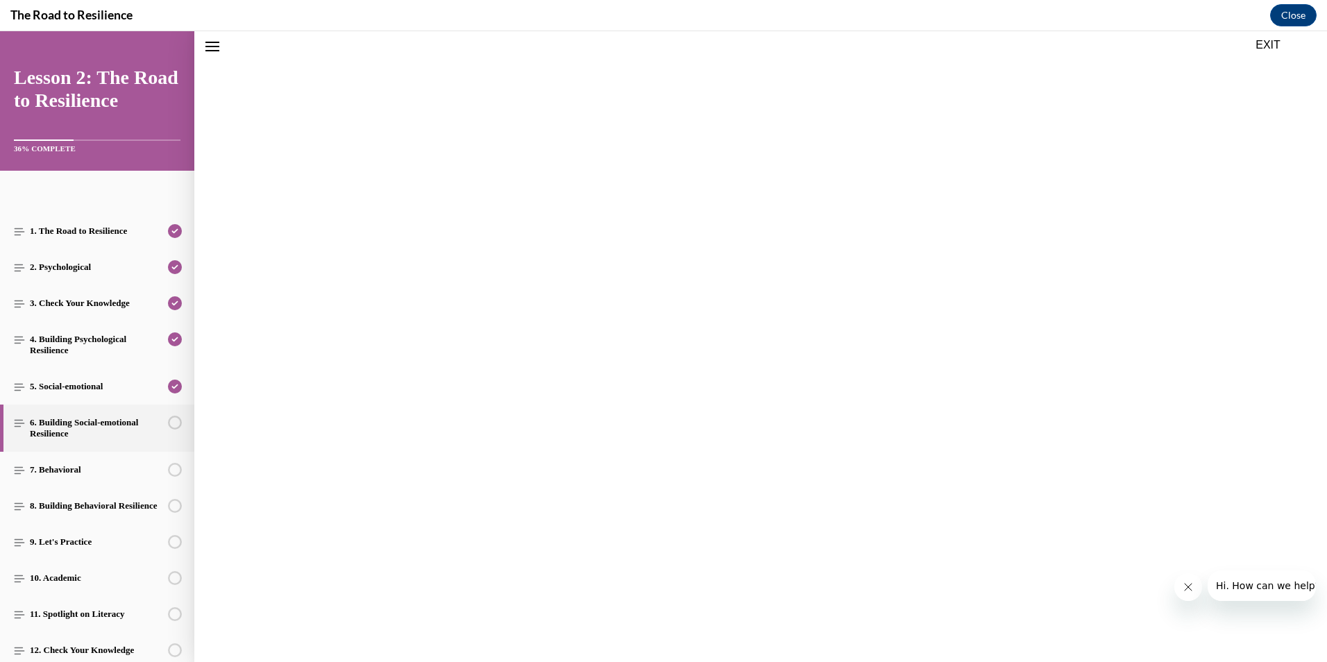
scroll to position [43, 0]
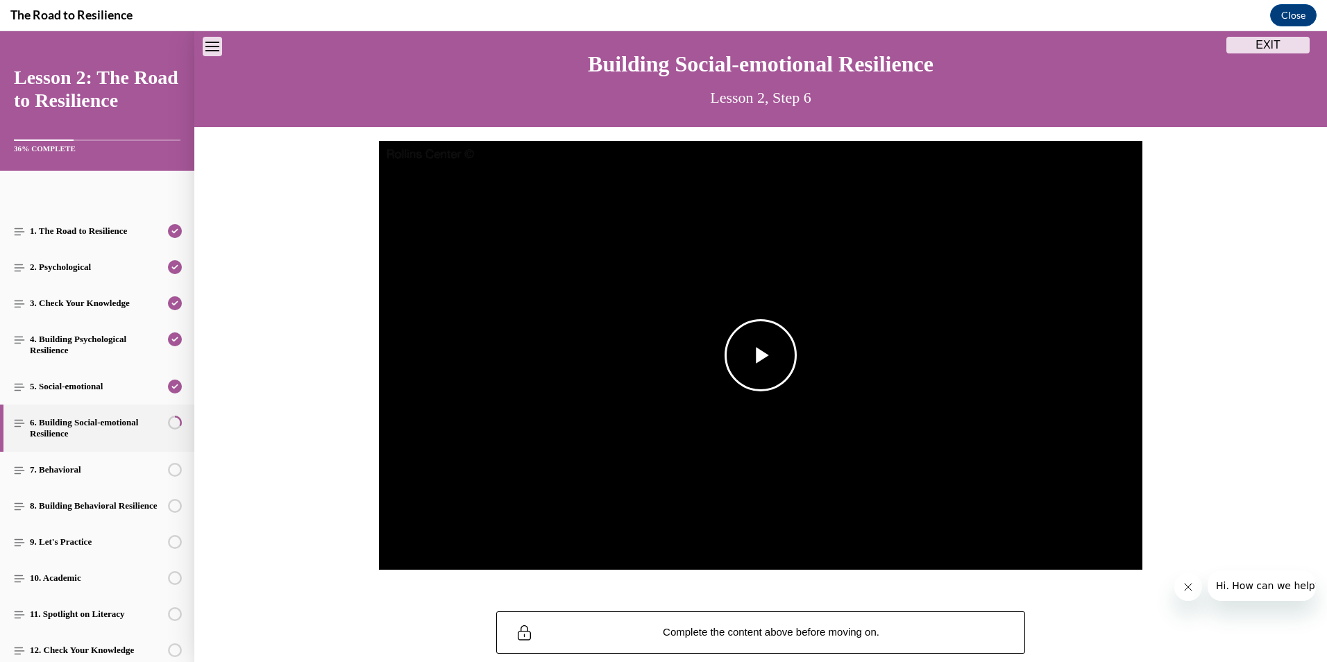
click at [761, 355] on span "Video player" at bounding box center [761, 355] width 0 height 0
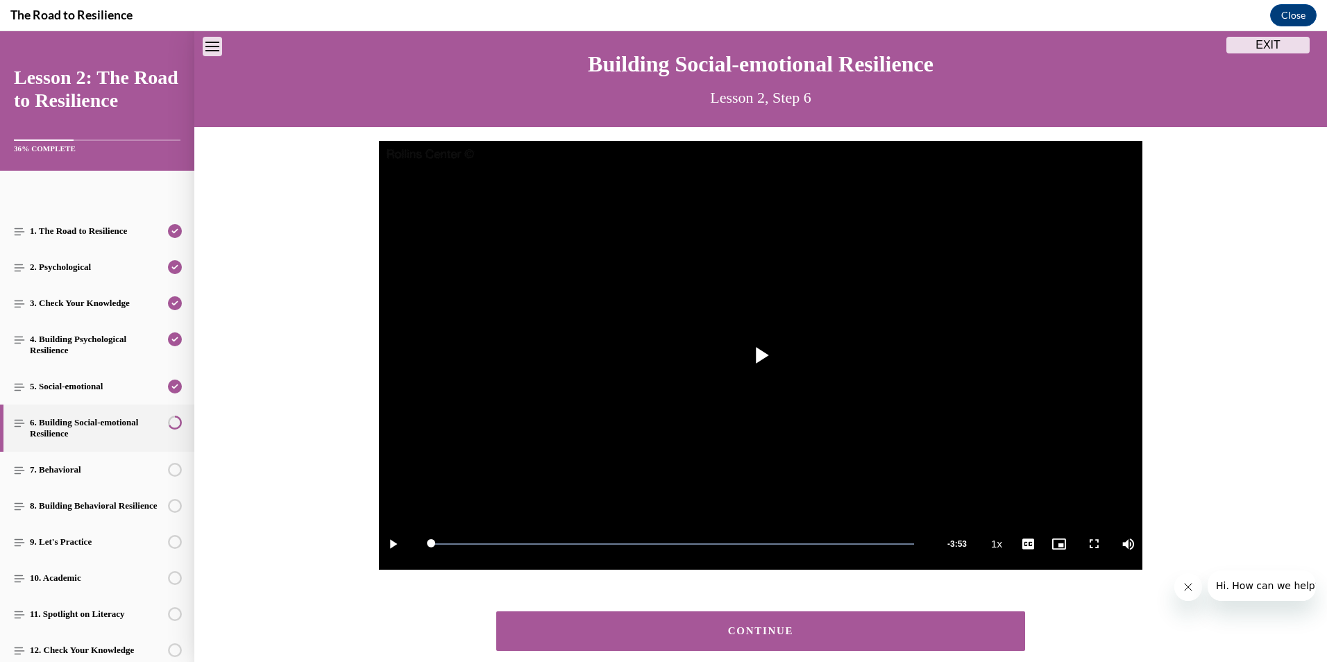
click at [739, 625] on button "CONTINUE" at bounding box center [760, 631] width 529 height 40
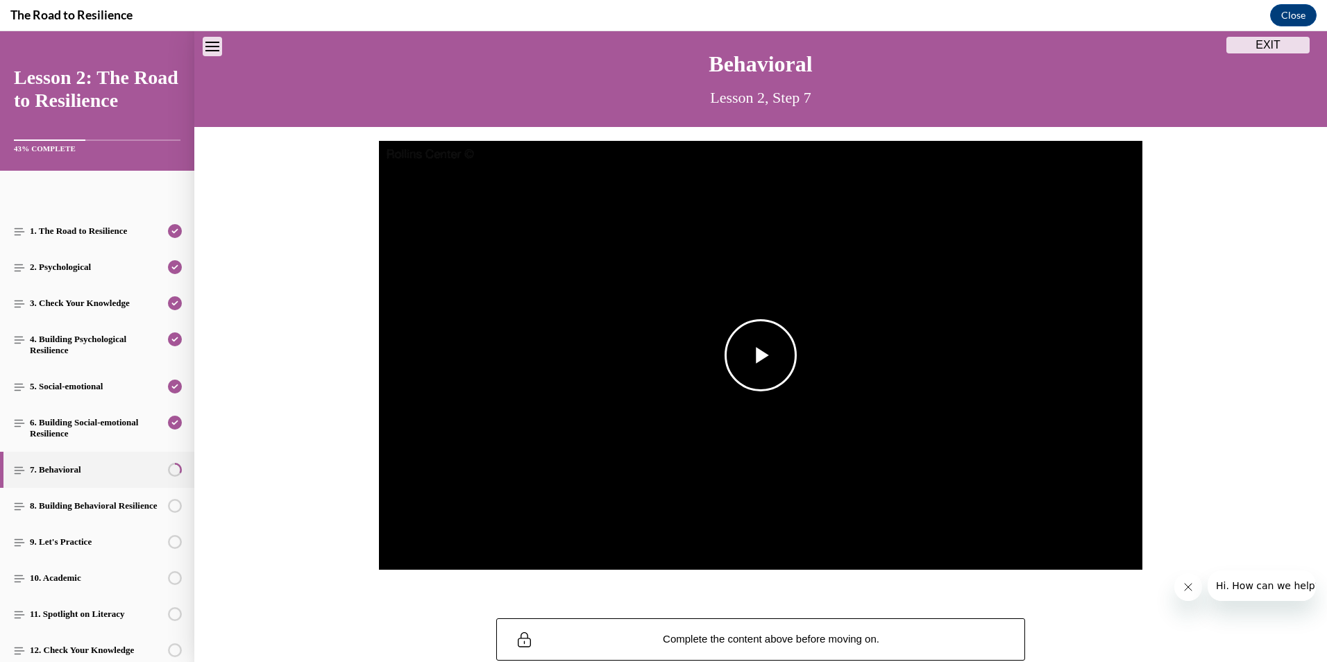
click at [761, 355] on span "Video player" at bounding box center [761, 355] width 0 height 0
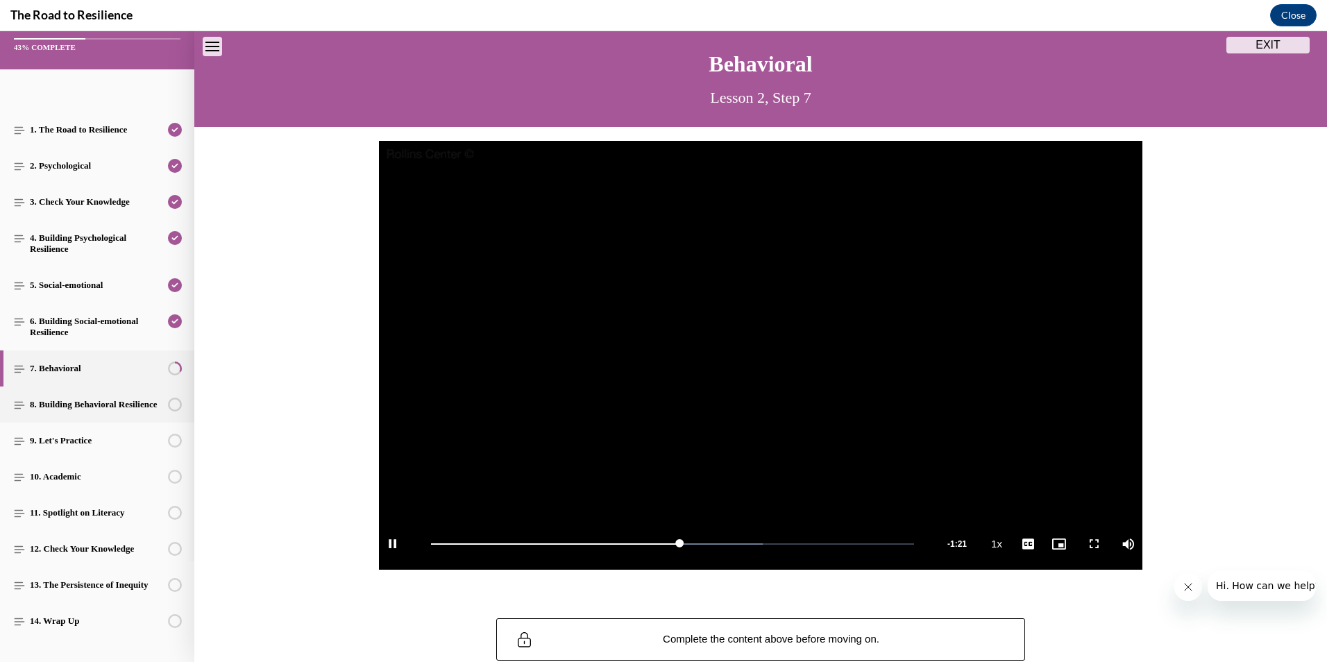
scroll to position [137, 0]
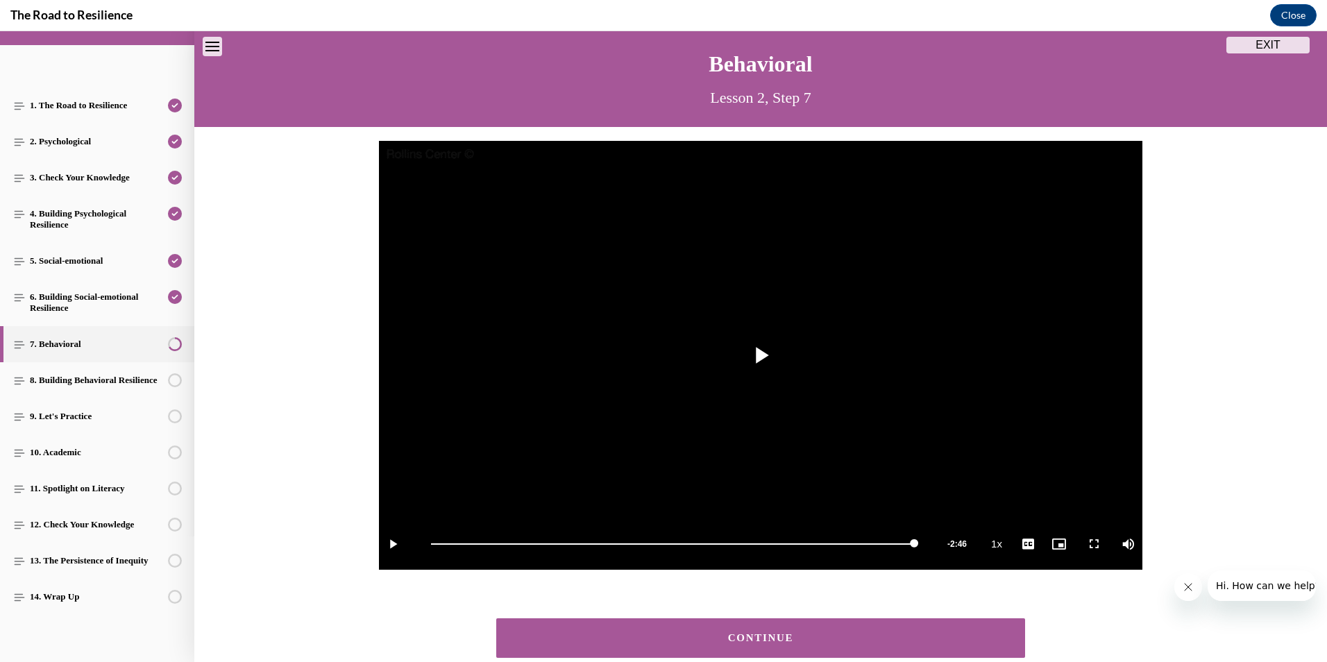
click at [745, 637] on div "CONTINUE" at bounding box center [761, 638] width 486 height 10
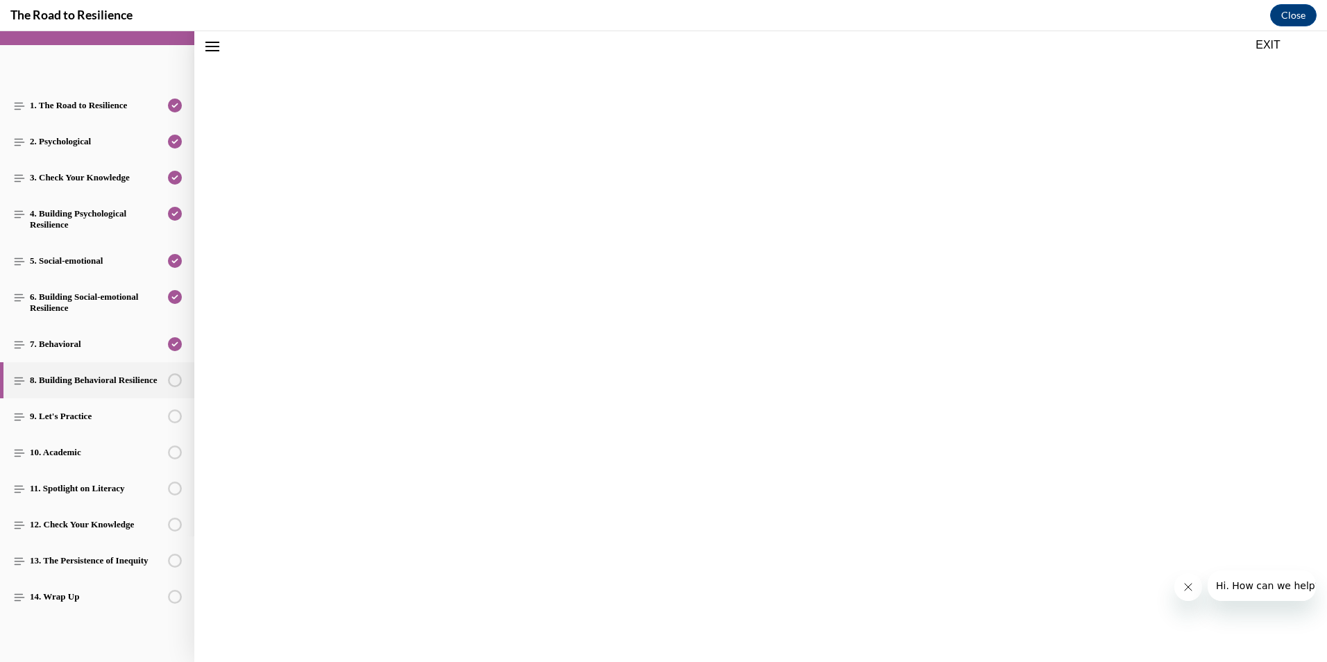
scroll to position [43, 0]
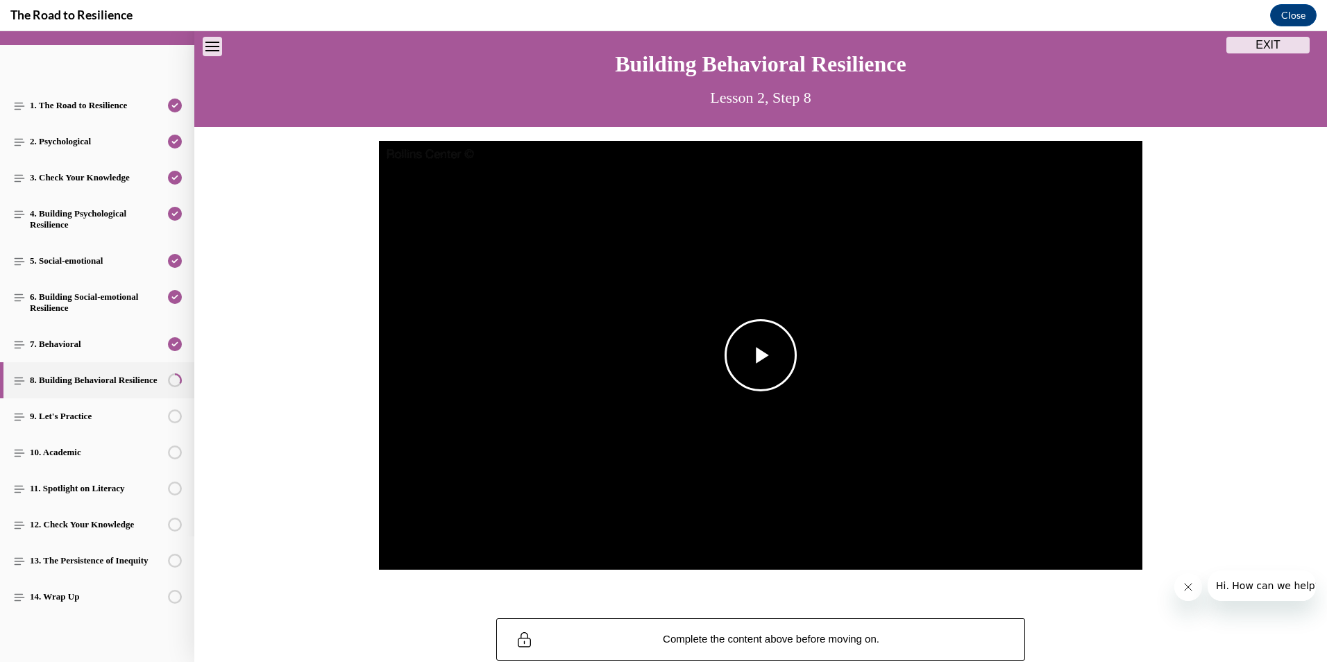
click at [761, 355] on span "Video player" at bounding box center [761, 355] width 0 height 0
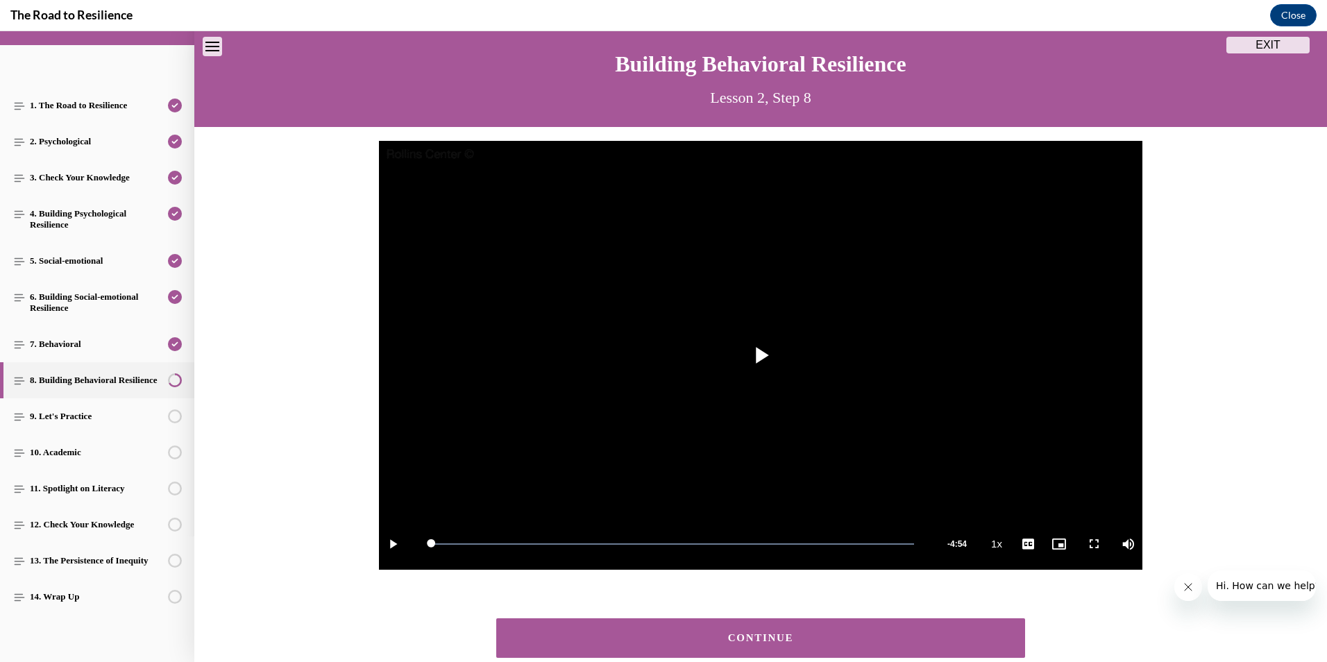
click at [753, 636] on div "CONTINUE" at bounding box center [761, 638] width 486 height 10
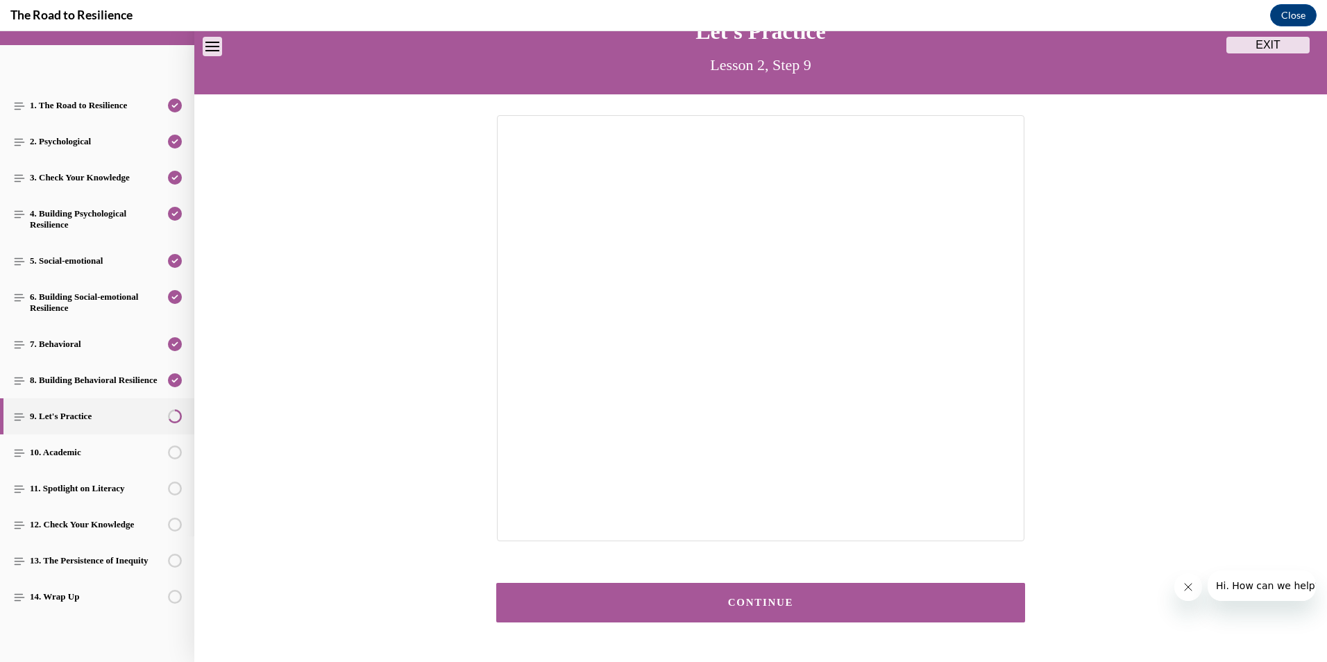
scroll to position [53, 0]
